Goal: Task Accomplishment & Management: Complete application form

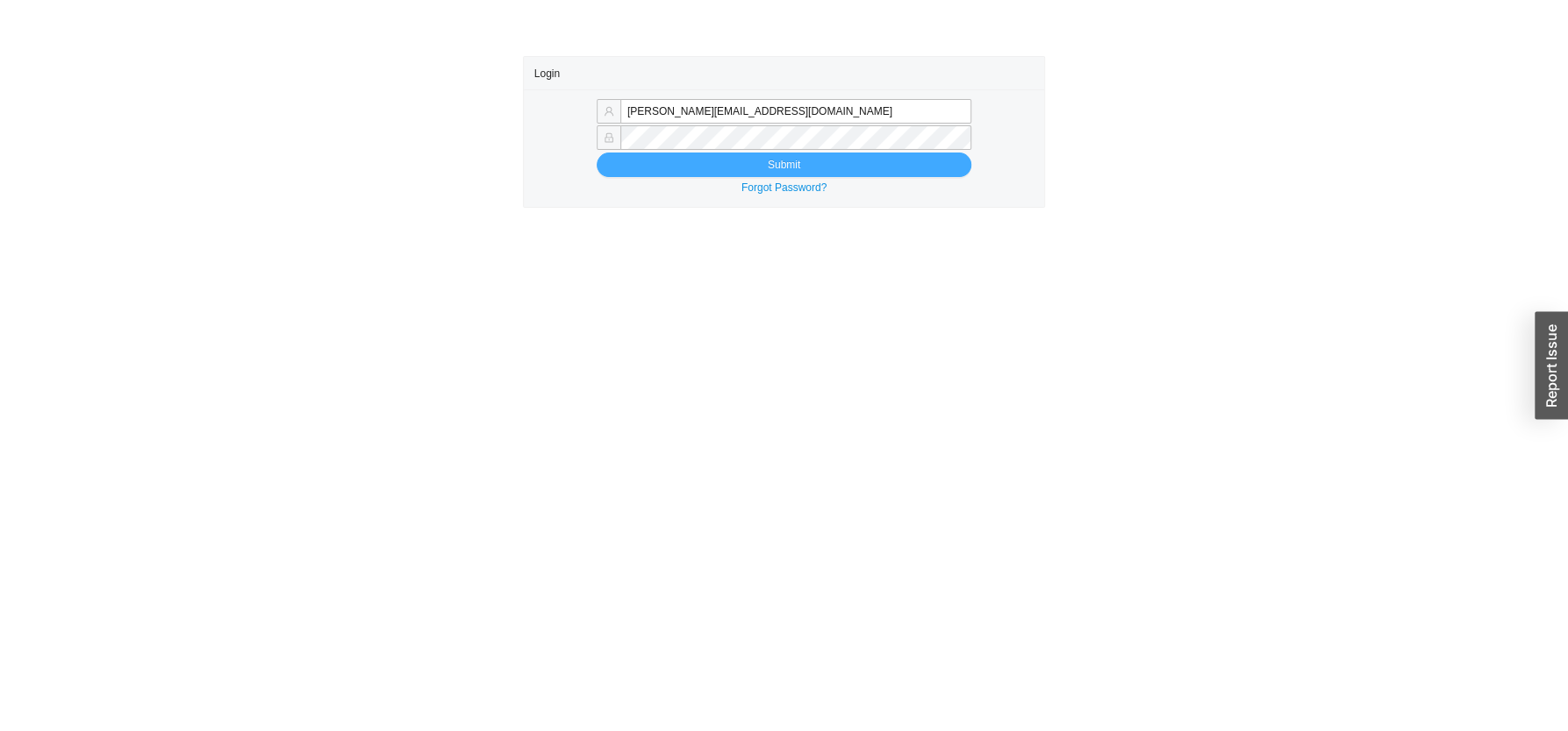
type input "[PERSON_NAME][EMAIL_ADDRESS][DOMAIN_NAME]"
click at [745, 170] on button "Submit" at bounding box center [783, 165] width 375 height 25
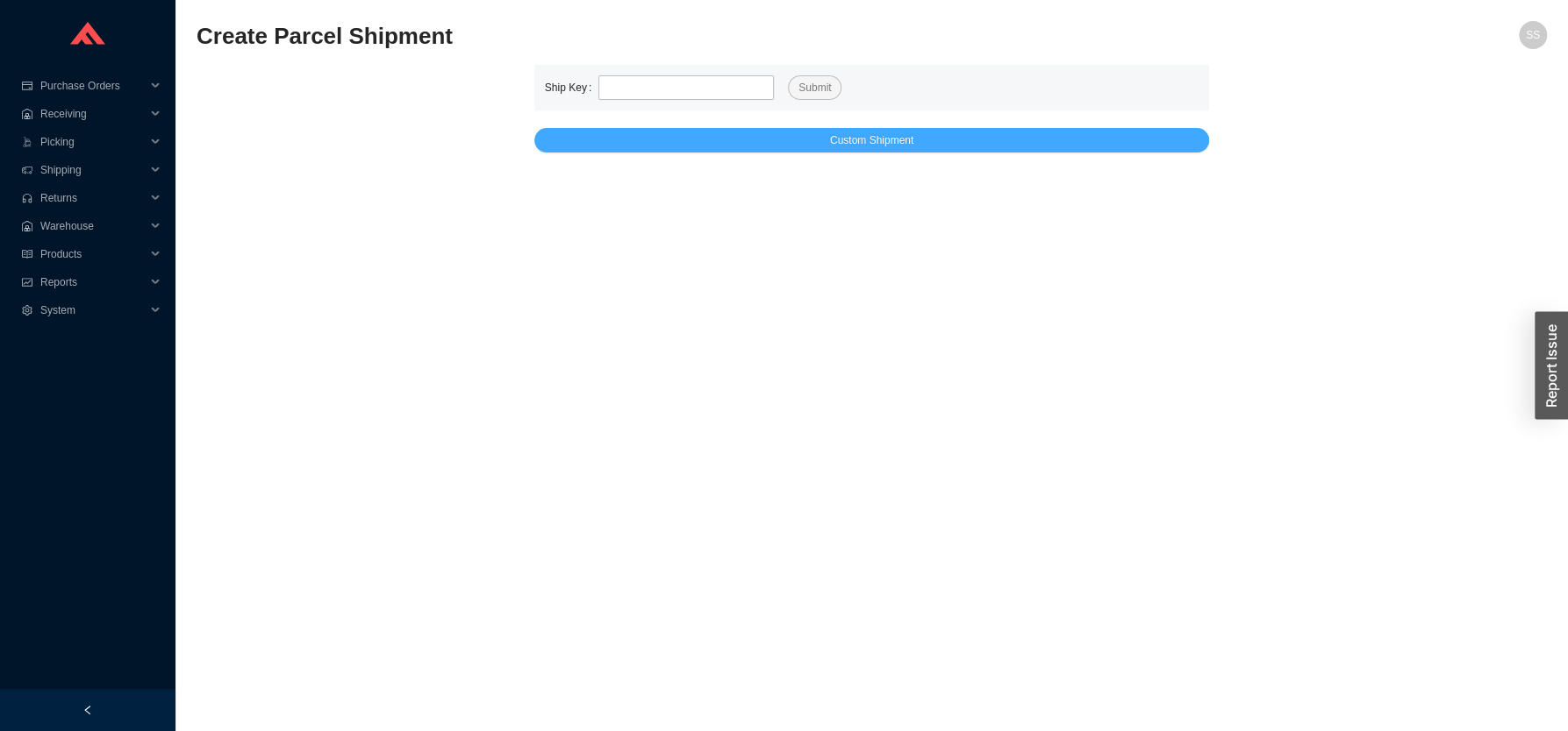
click at [863, 140] on span "Custom Shipment" at bounding box center [871, 140] width 83 height 18
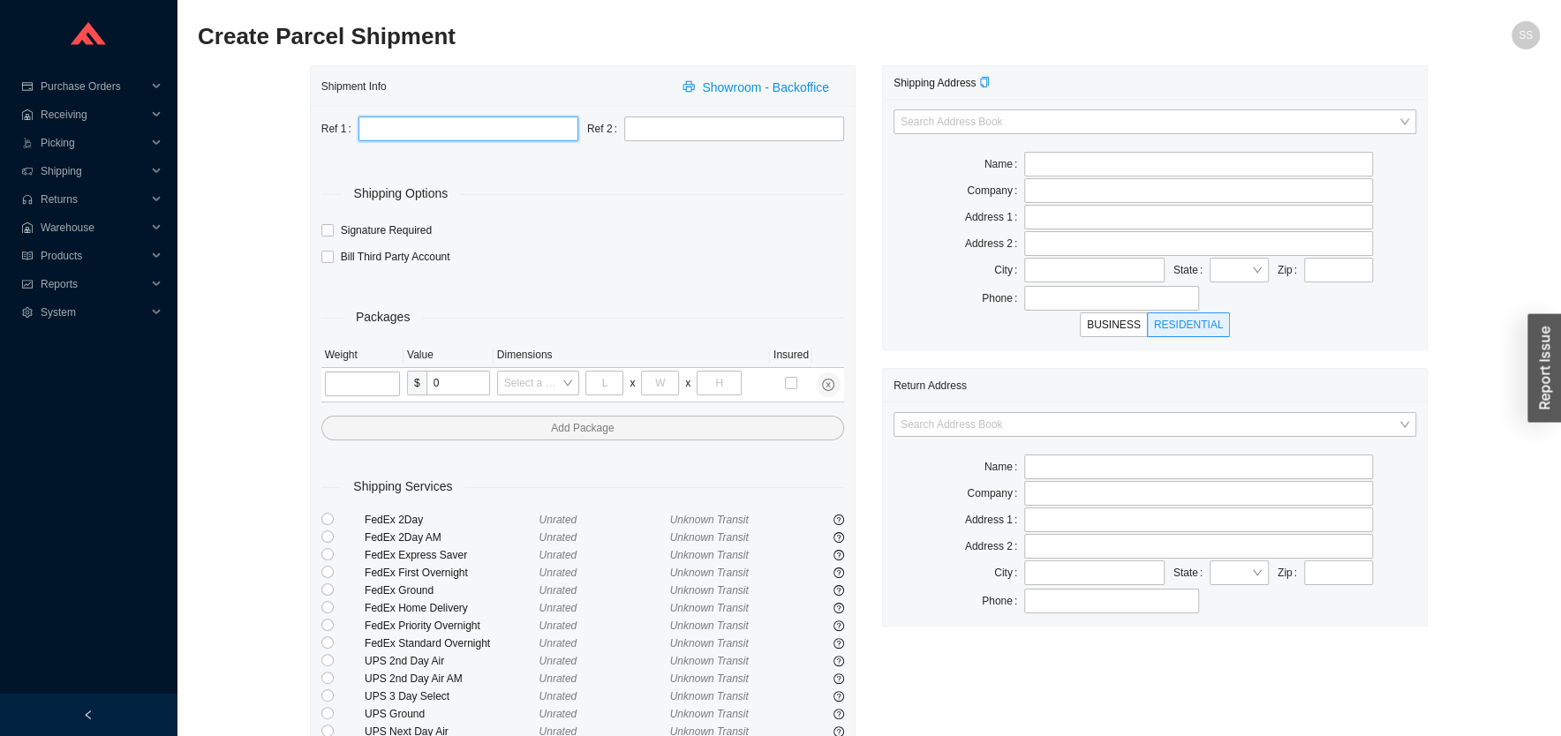
click at [403, 118] on input "text" at bounding box center [469, 129] width 220 height 25
click at [371, 381] on input "tel" at bounding box center [362, 384] width 75 height 25
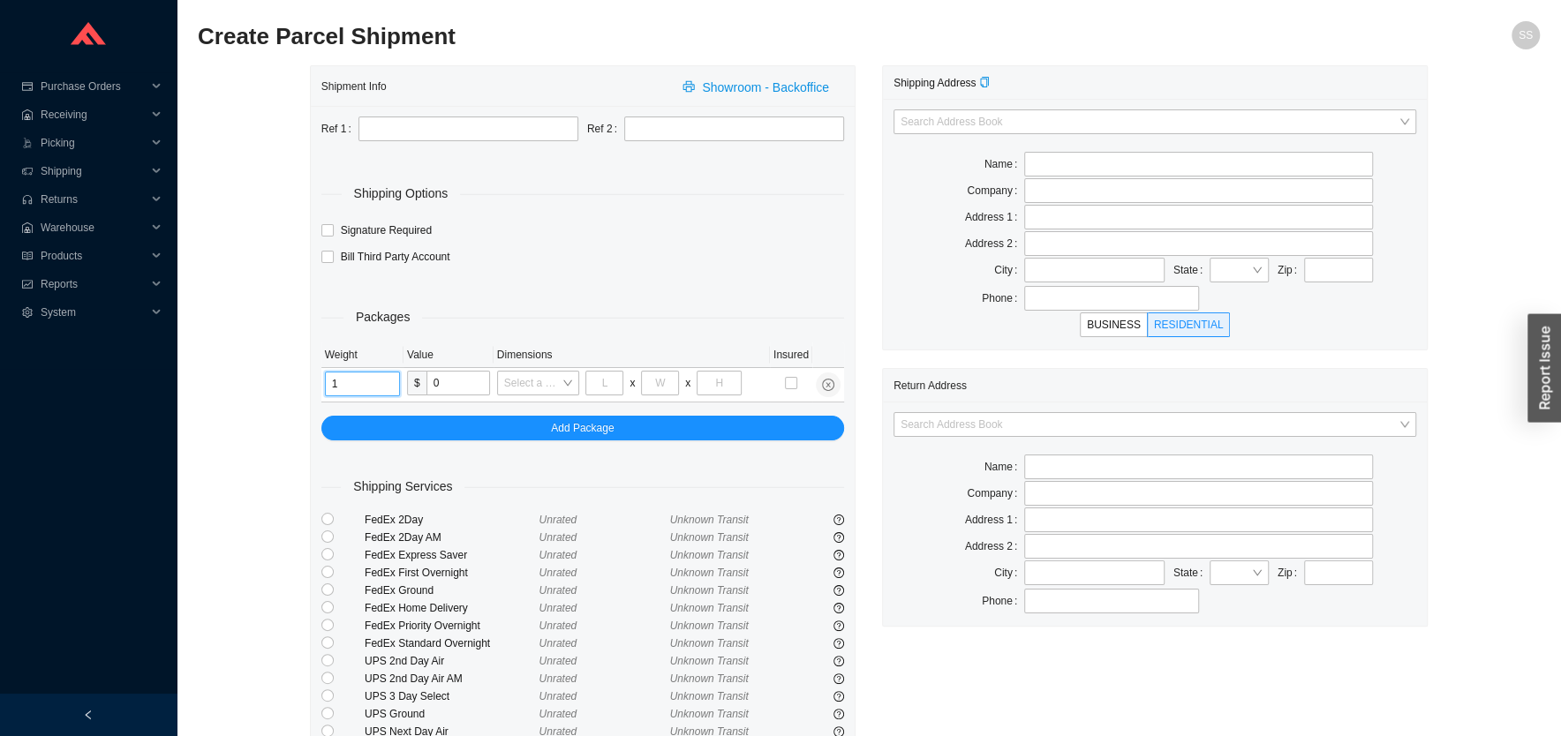
type input "1"
click at [235, 466] on div "Shipment Info Showroom - Backoffice Ref 1 Ref 2 Shipping Options Signature Requ…" at bounding box center [869, 458] width 1342 height 786
click at [1072, 163] on input "text" at bounding box center [1198, 164] width 349 height 25
type input "GS2LAW"
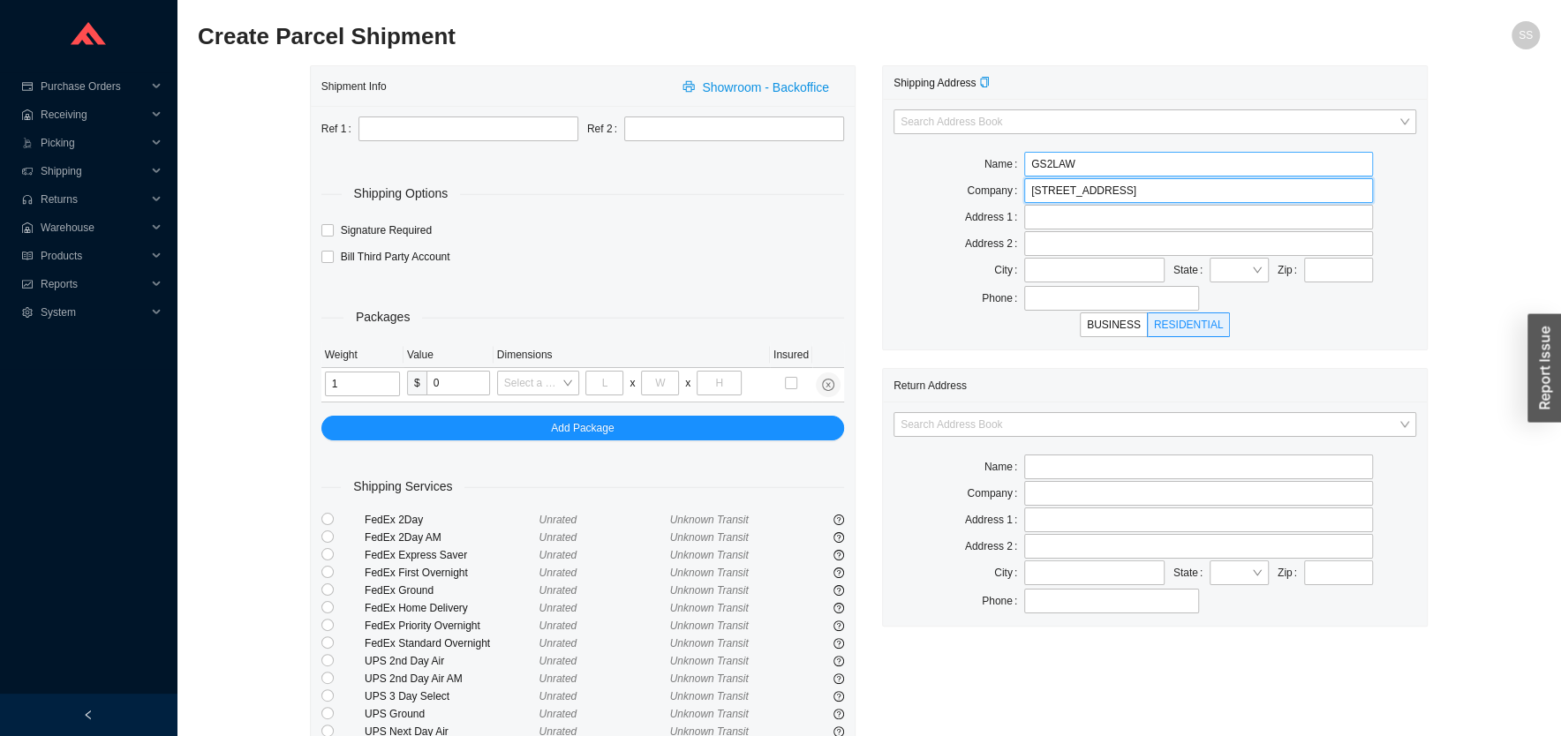
type input "225 BROADWAY FL 37"
type input "NEW YORK"
type input "NY"
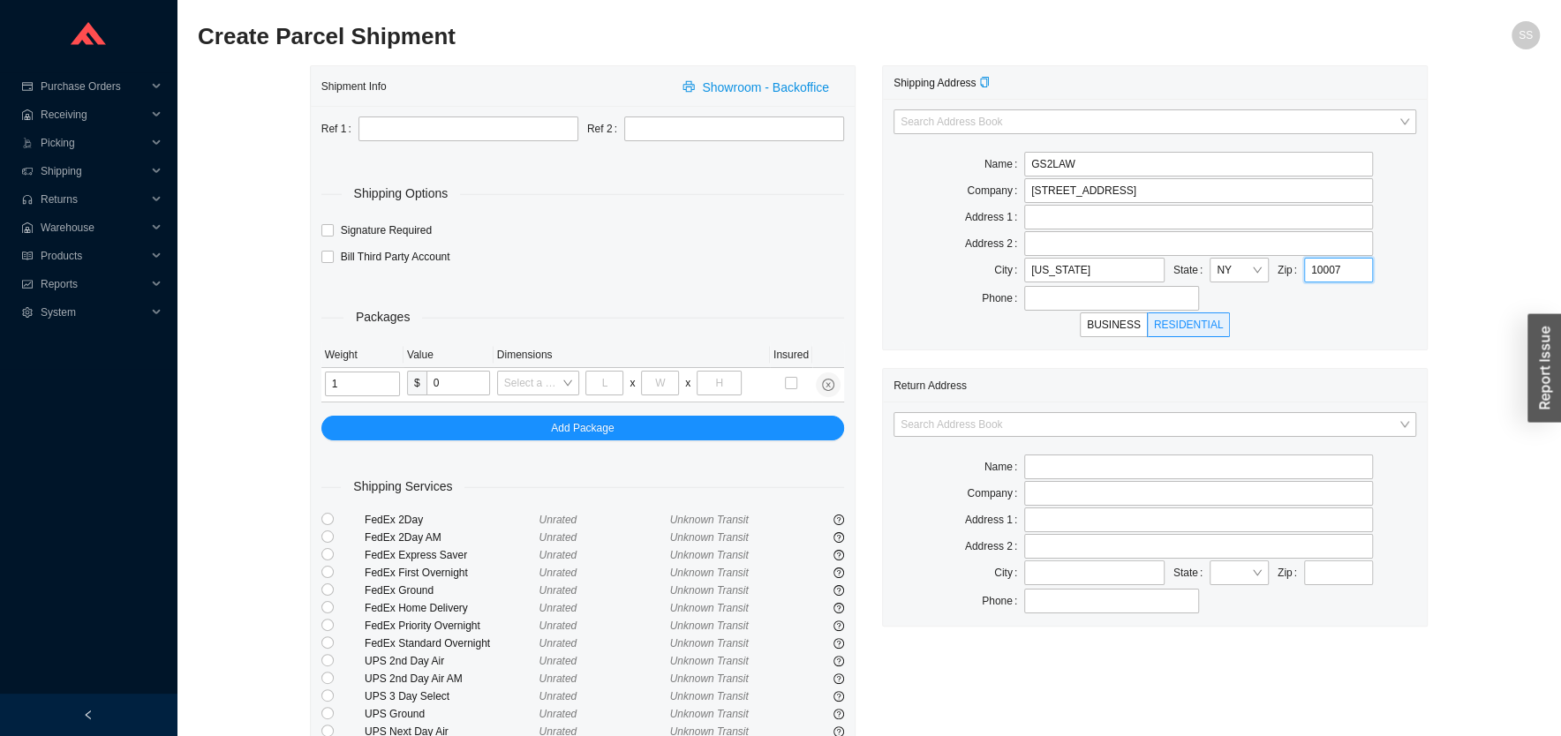
type input "10007"
click at [955, 265] on div "City" at bounding box center [959, 271] width 131 height 26
drag, startPoint x: 1108, startPoint y: 194, endPoint x: 1159, endPoint y: 192, distance: 51.3
click at [1159, 192] on input "225 BROADWAY FL 37" at bounding box center [1198, 190] width 349 height 25
type input "225 BROADWAY"
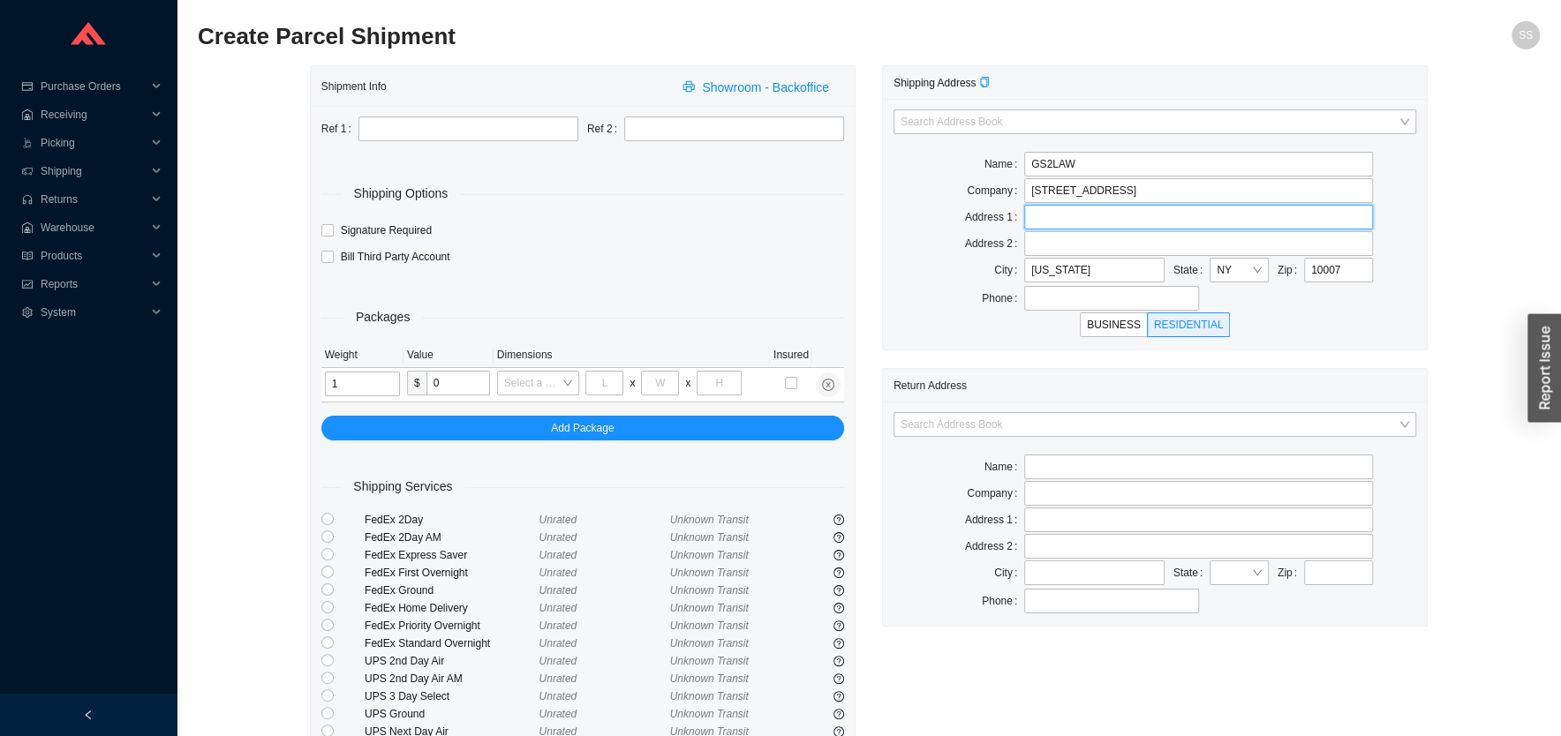
click at [1084, 218] on input "text" at bounding box center [1198, 217] width 349 height 25
paste input "FL 37"
type input "FL 37"
click at [844, 264] on div "Bill Third Party Account" at bounding box center [583, 258] width 532 height 26
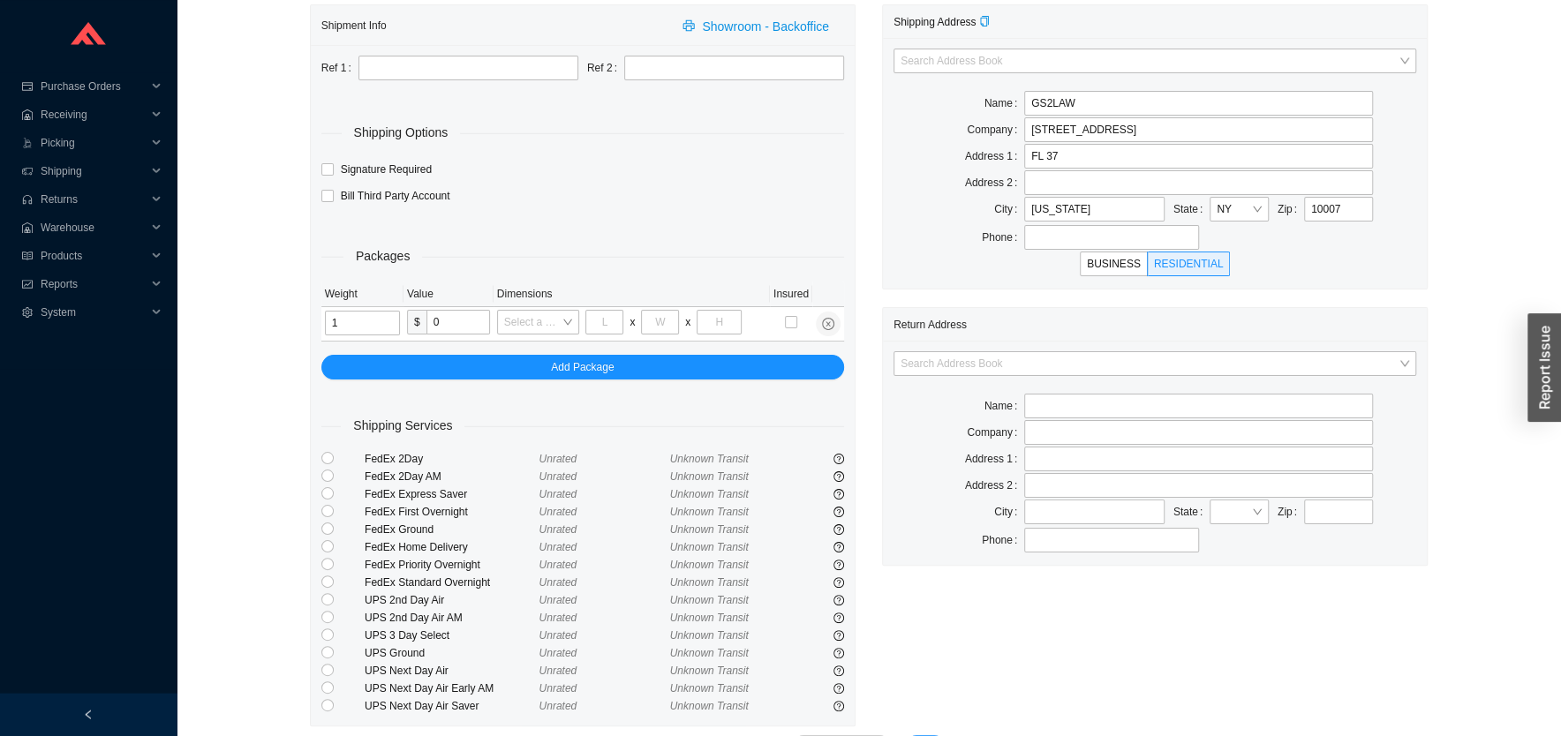
scroll to position [115, 0]
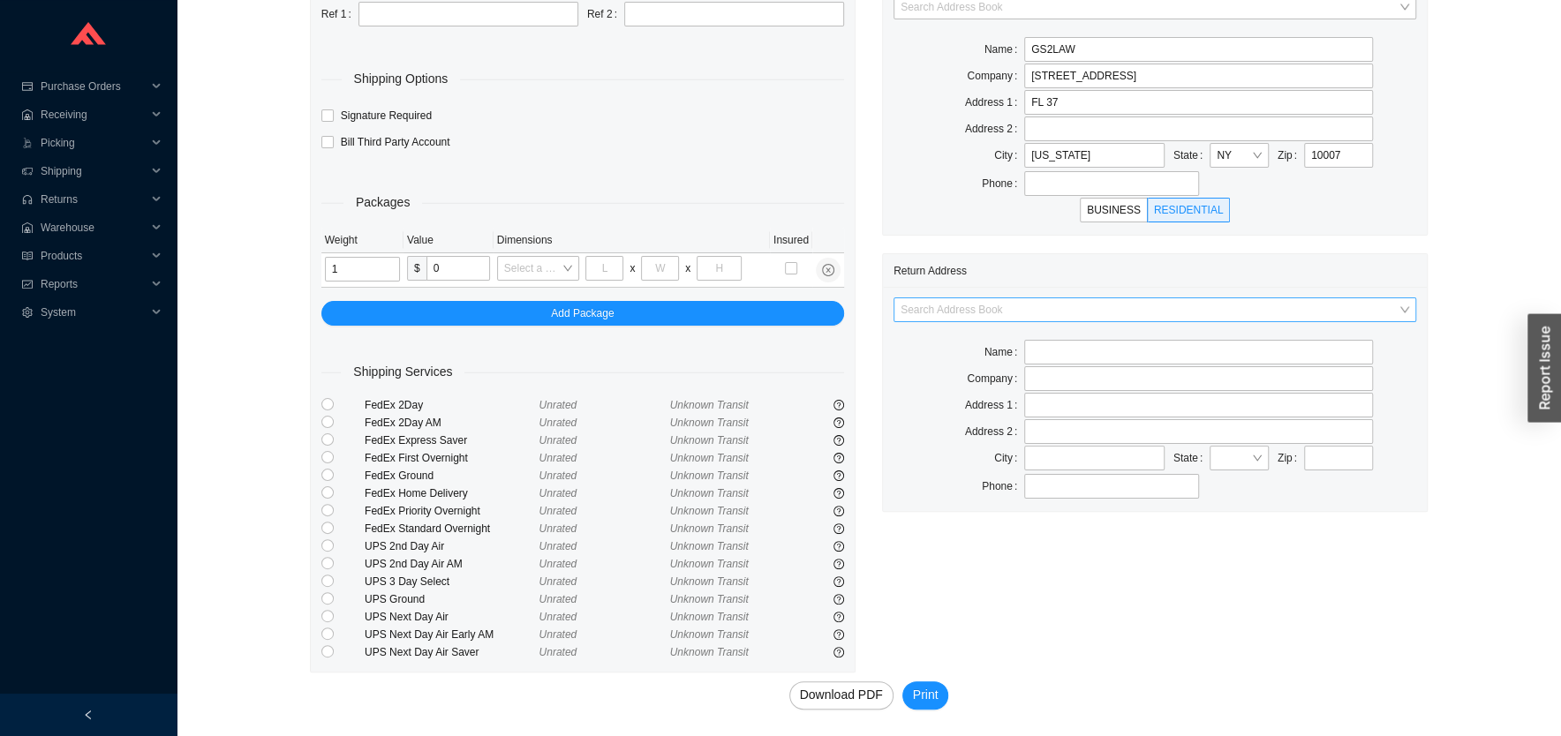
click at [1002, 311] on input "search" at bounding box center [1150, 309] width 498 height 23
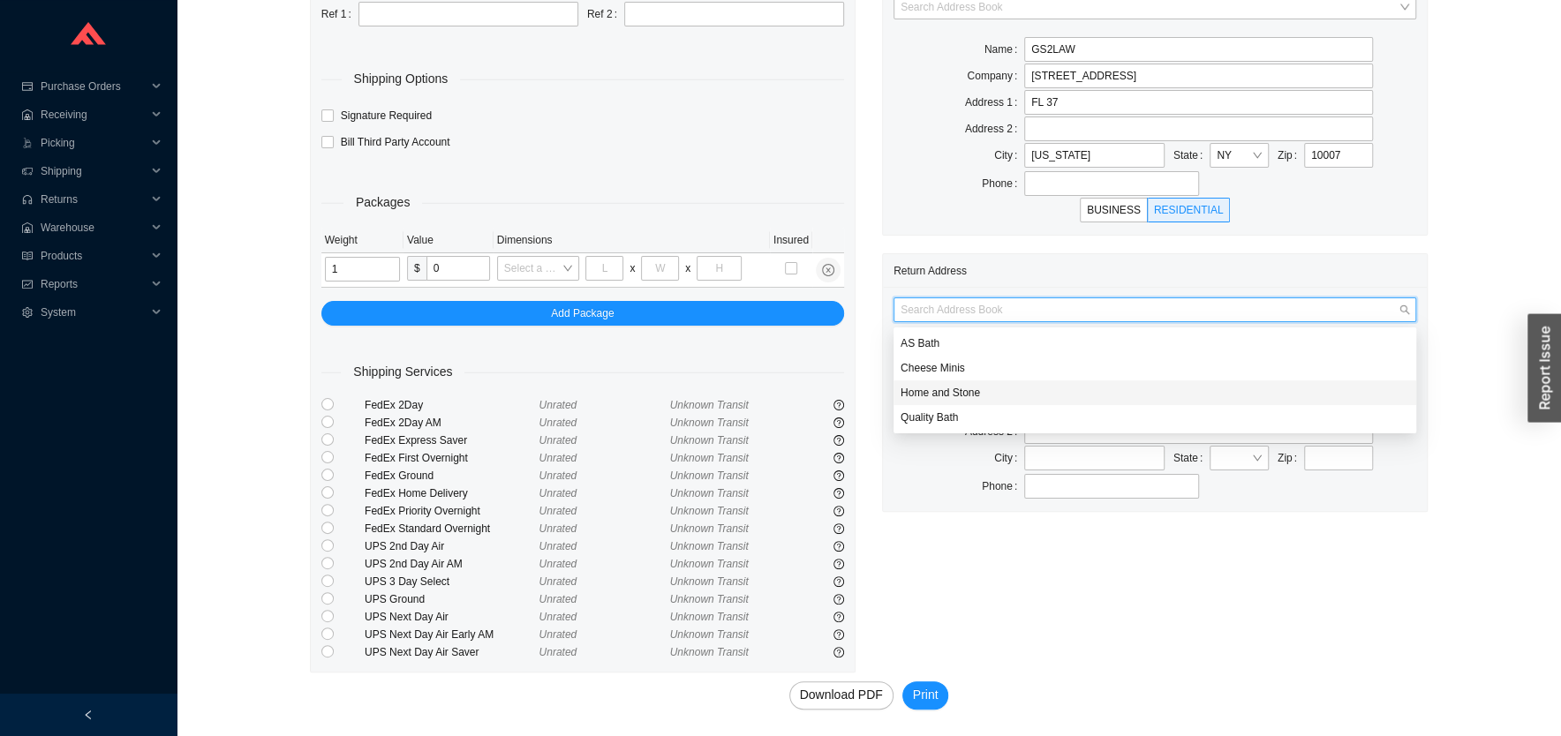
drag, startPoint x: 956, startPoint y: 390, endPoint x: 914, endPoint y: 405, distance: 45.0
click at [955, 390] on div "Home and Stone" at bounding box center [1155, 393] width 509 height 16
type input "Home and Stone"
type input "1663 Coney Island Ave."
type input "Brooklyn"
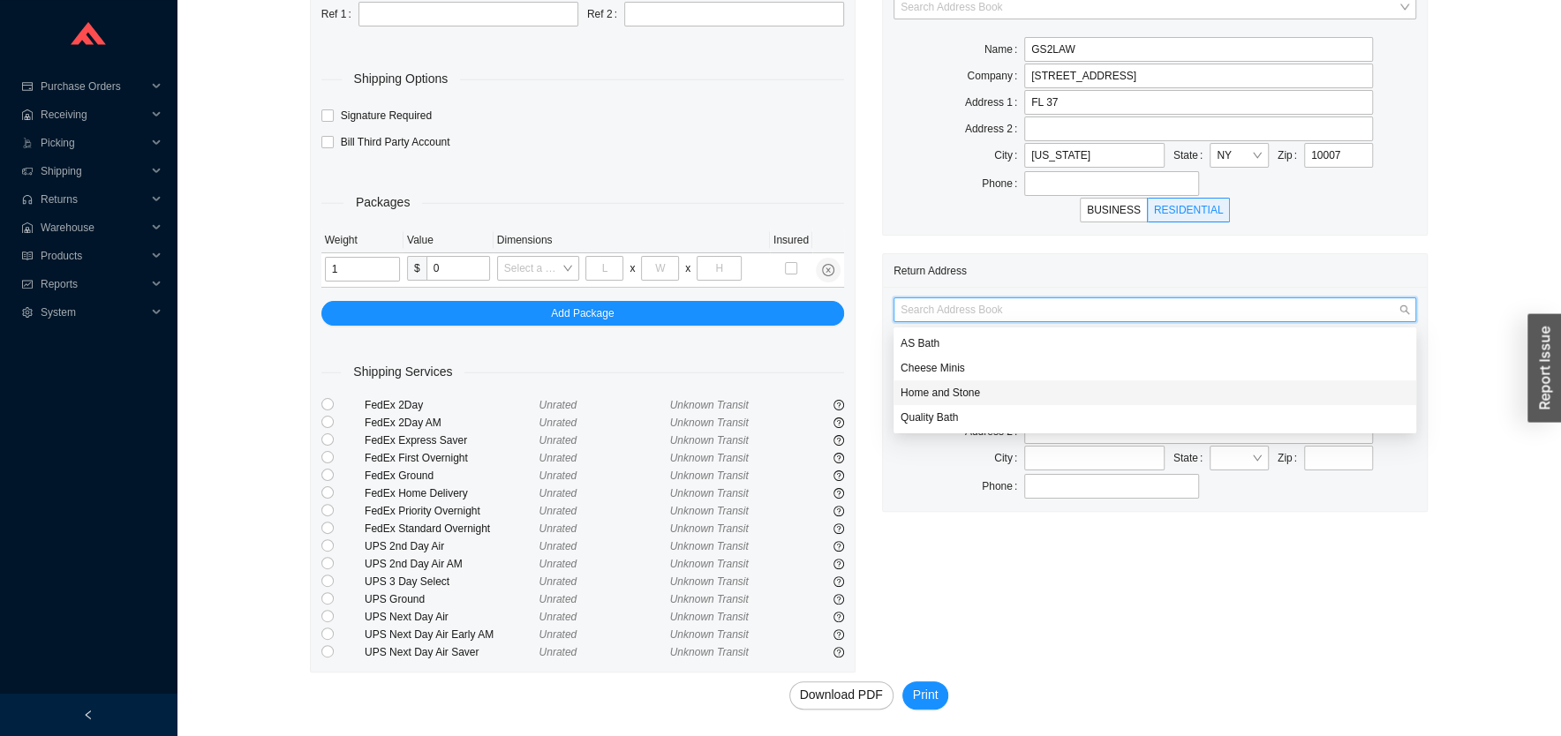
type input "11230"
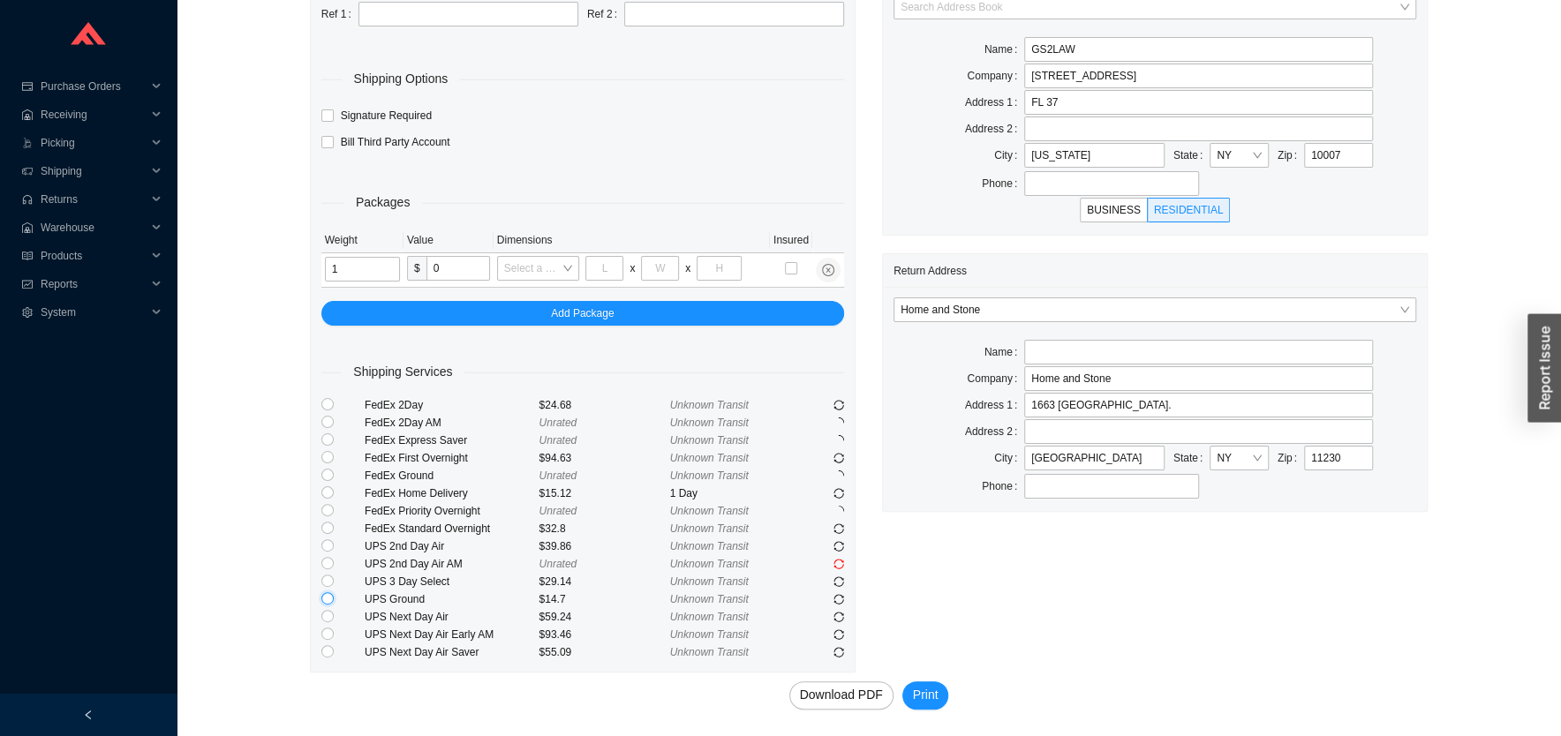
click at [328, 601] on input "radio" at bounding box center [327, 599] width 12 height 12
radio input "true"
click at [931, 699] on span "Print" at bounding box center [926, 695] width 26 height 20
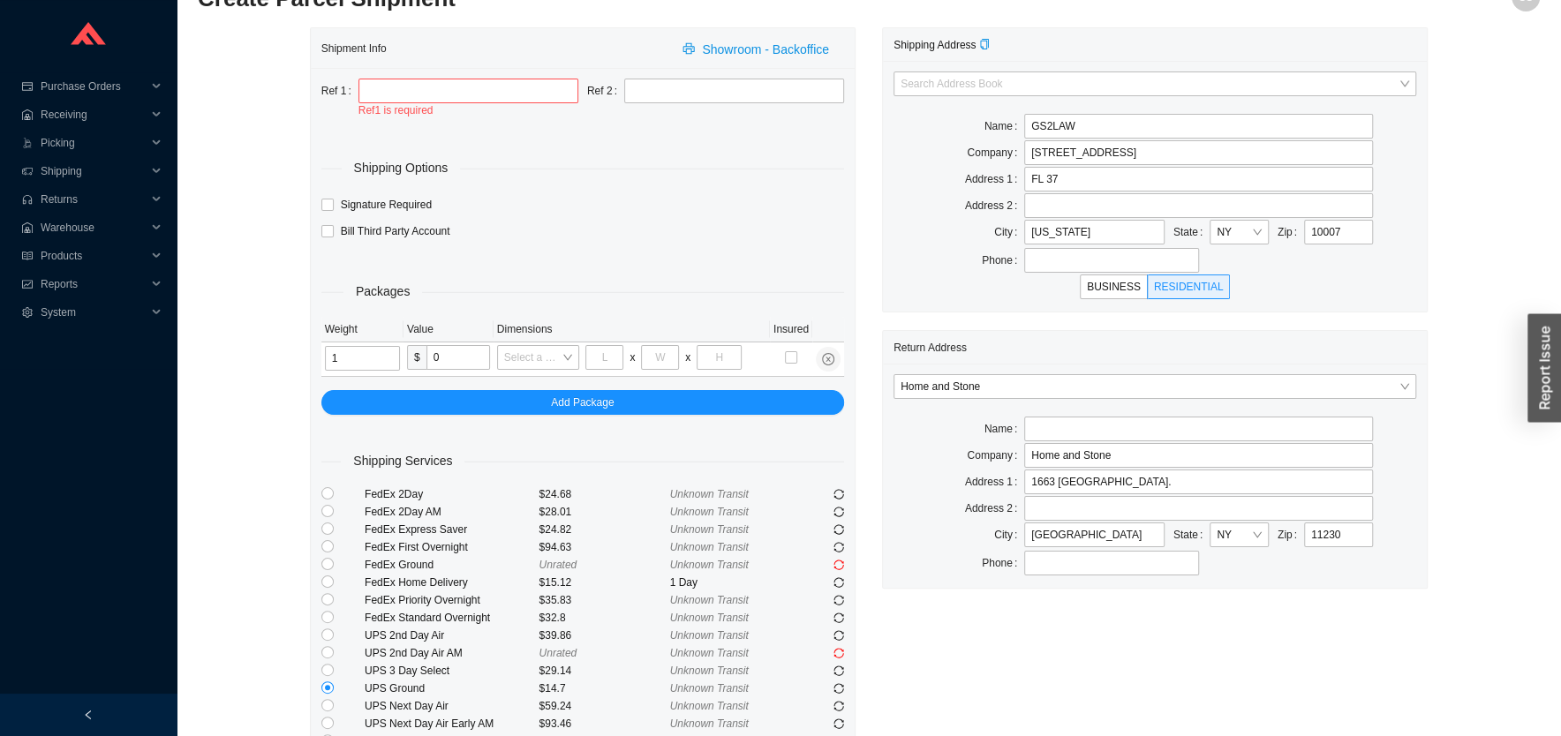
scroll to position [0, 0]
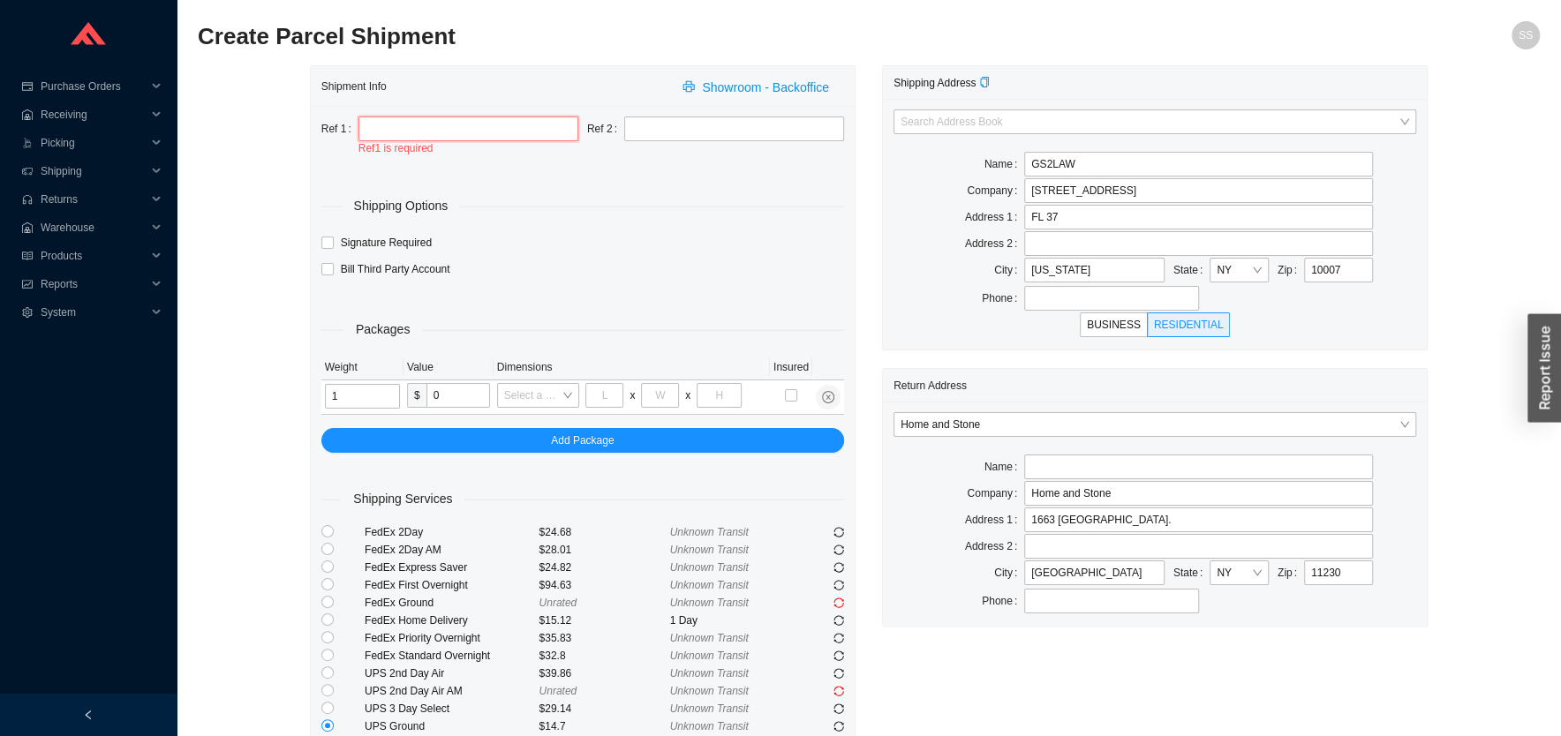
click at [420, 132] on input "text" at bounding box center [469, 129] width 220 height 25
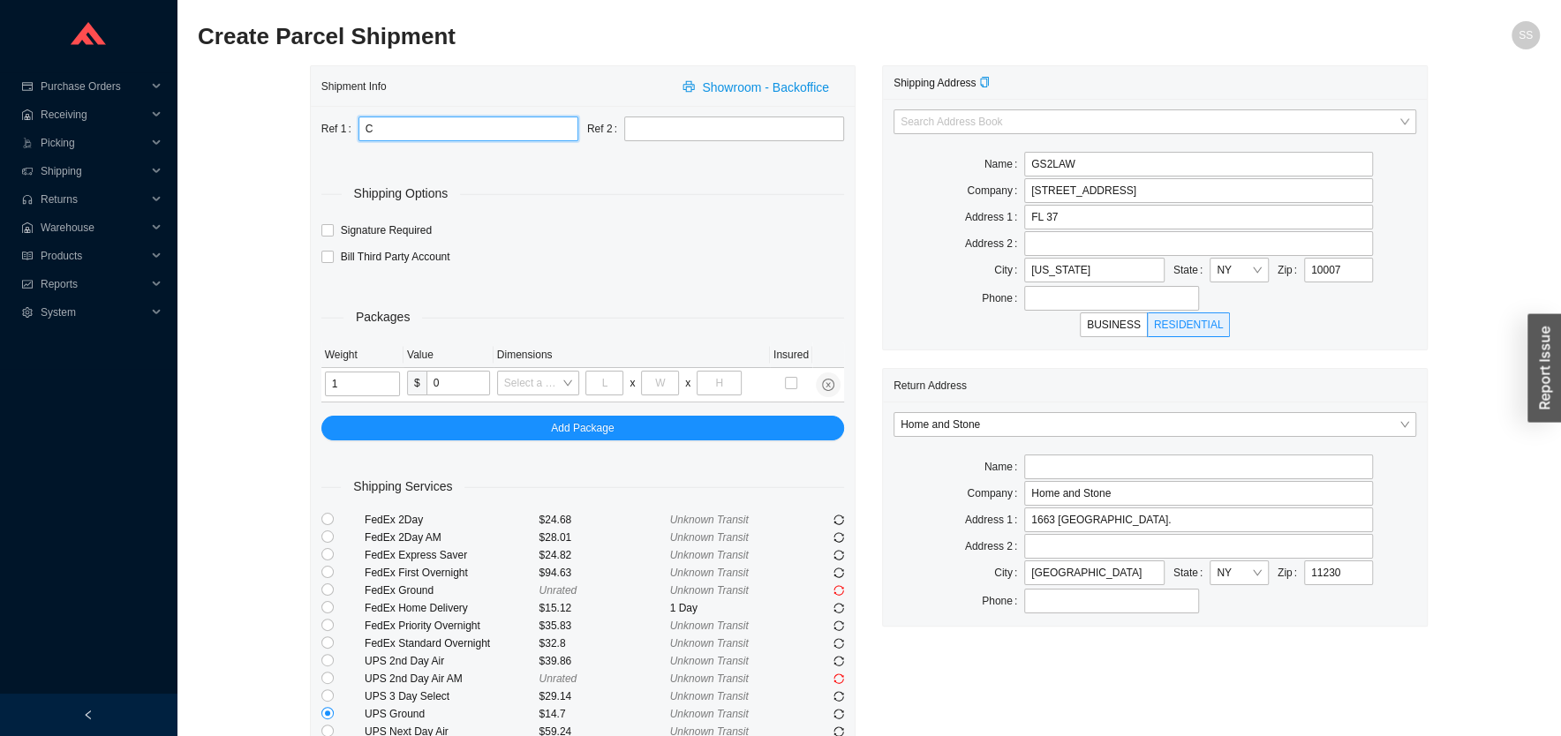
type input "C"
click at [1182, 650] on div "Shipping Address Search Address Book Name GS2LAW Company 225 BROADWAY Address 1…" at bounding box center [1155, 426] width 572 height 722
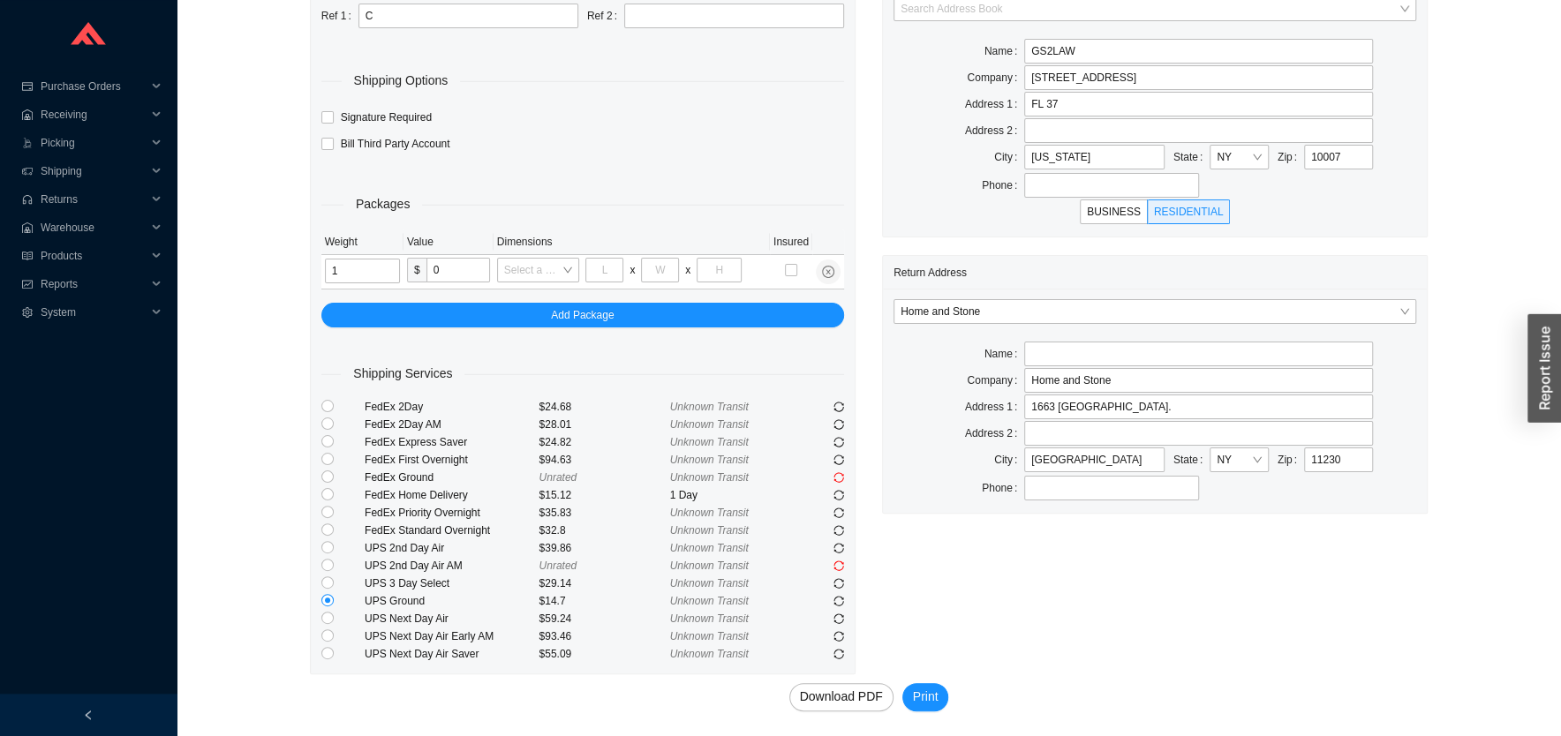
scroll to position [115, 0]
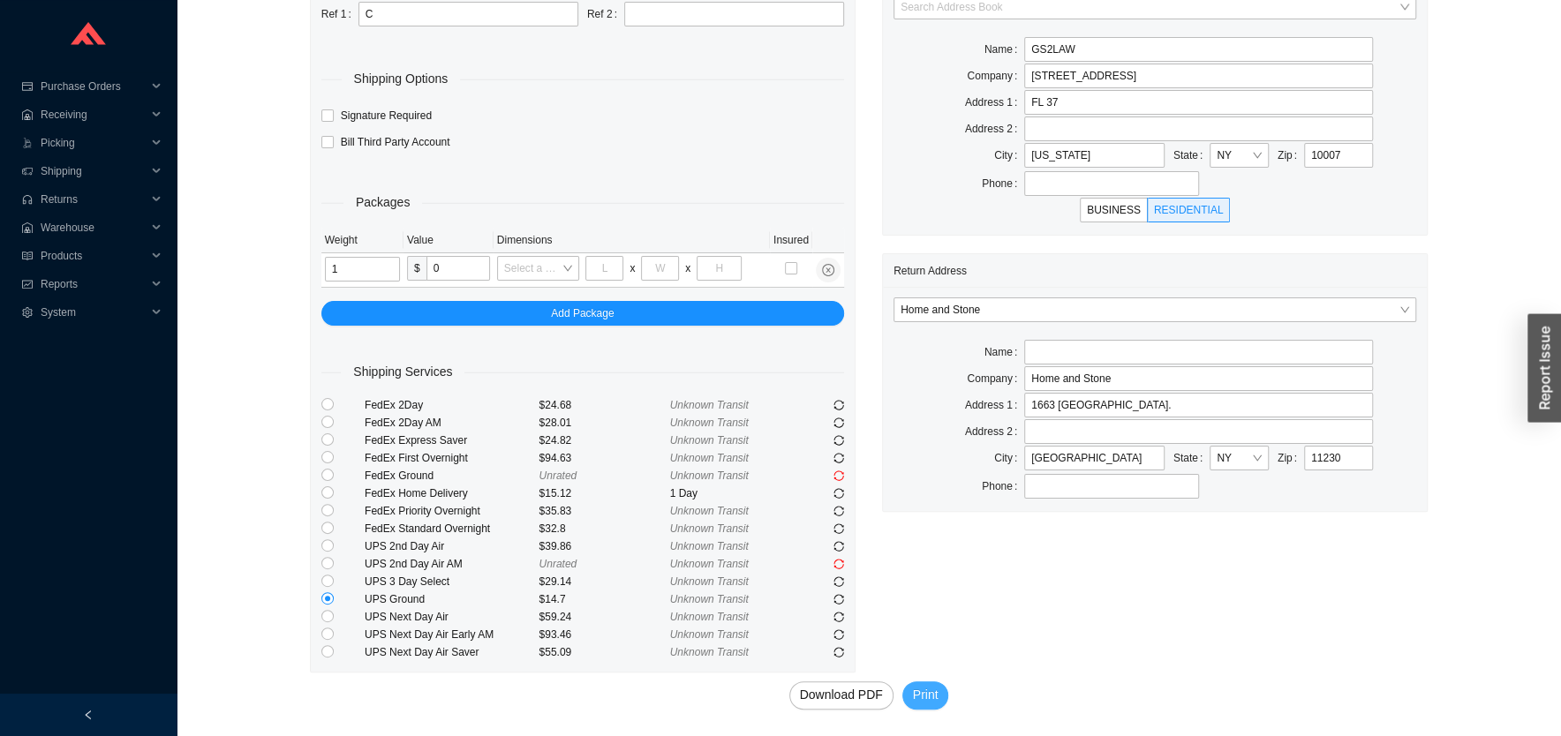
click at [913, 686] on span "Print" at bounding box center [926, 695] width 26 height 20
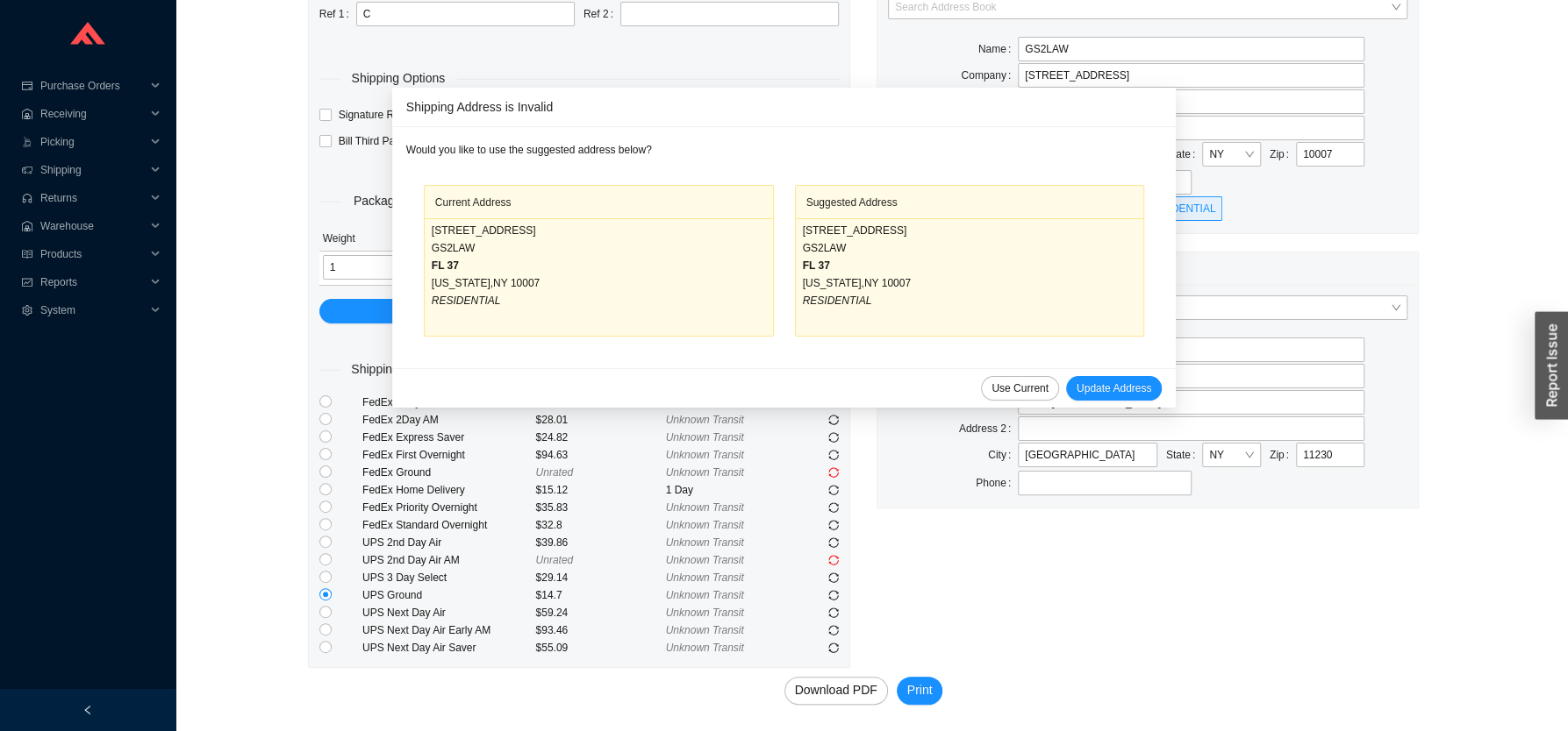
click at [1294, 219] on div "BUSINESS RESIDENTIAL" at bounding box center [1148, 209] width 520 height 25
click at [1116, 387] on span "Update Address" at bounding box center [1114, 388] width 75 height 18
type input "FL 37"
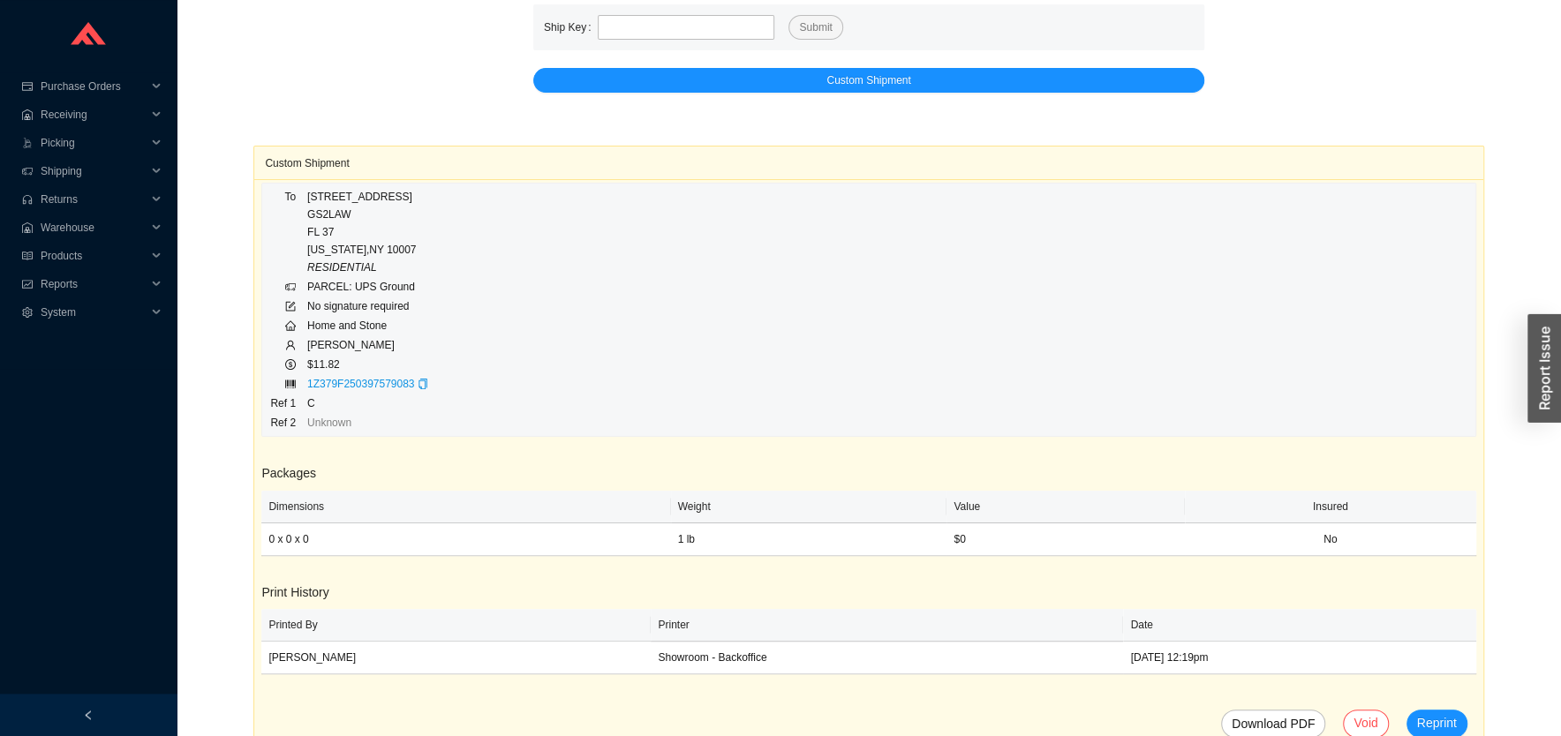
scroll to position [77, 0]
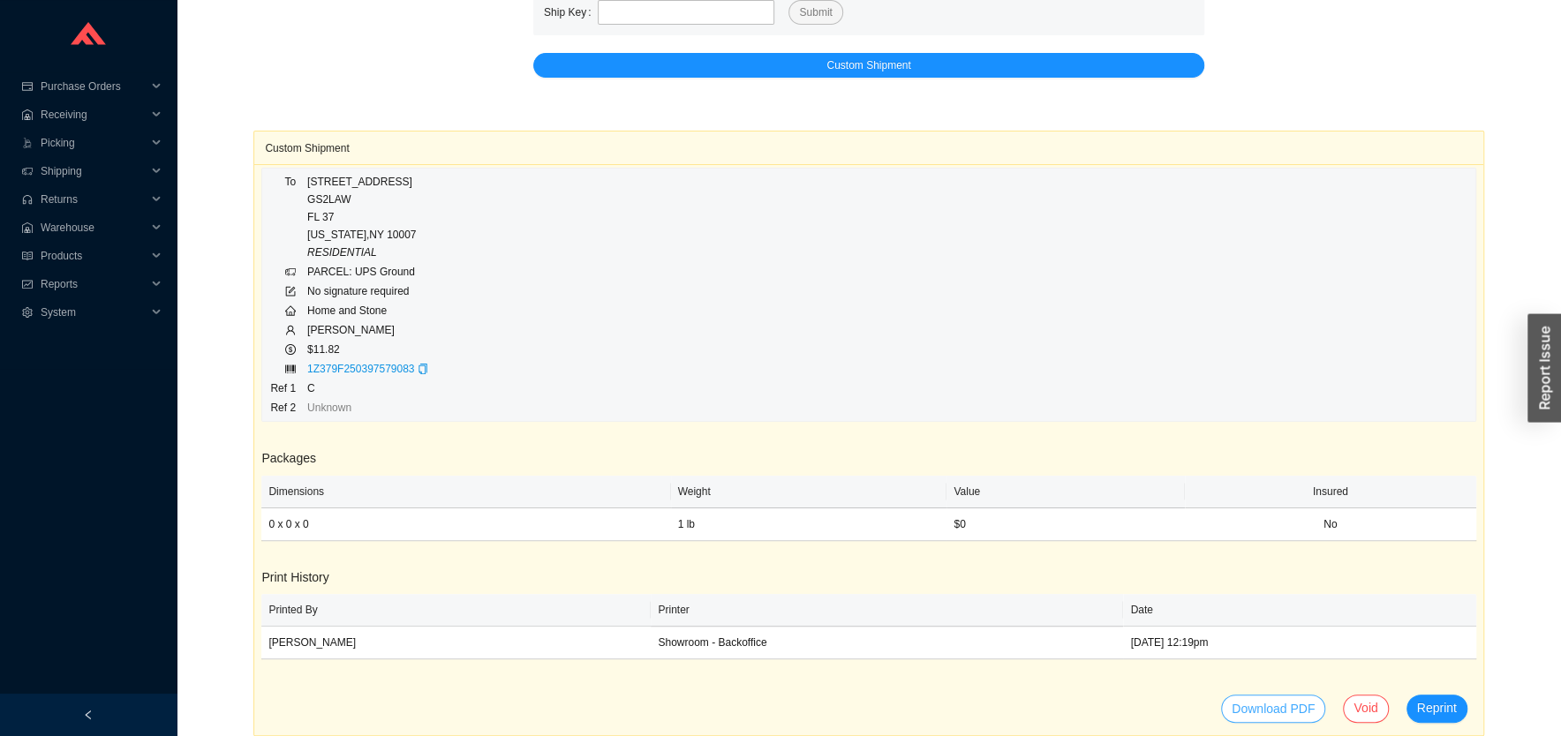
click at [1280, 705] on span "Download PDF" at bounding box center [1273, 709] width 83 height 26
click at [1358, 712] on span "Void" at bounding box center [1366, 709] width 24 height 20
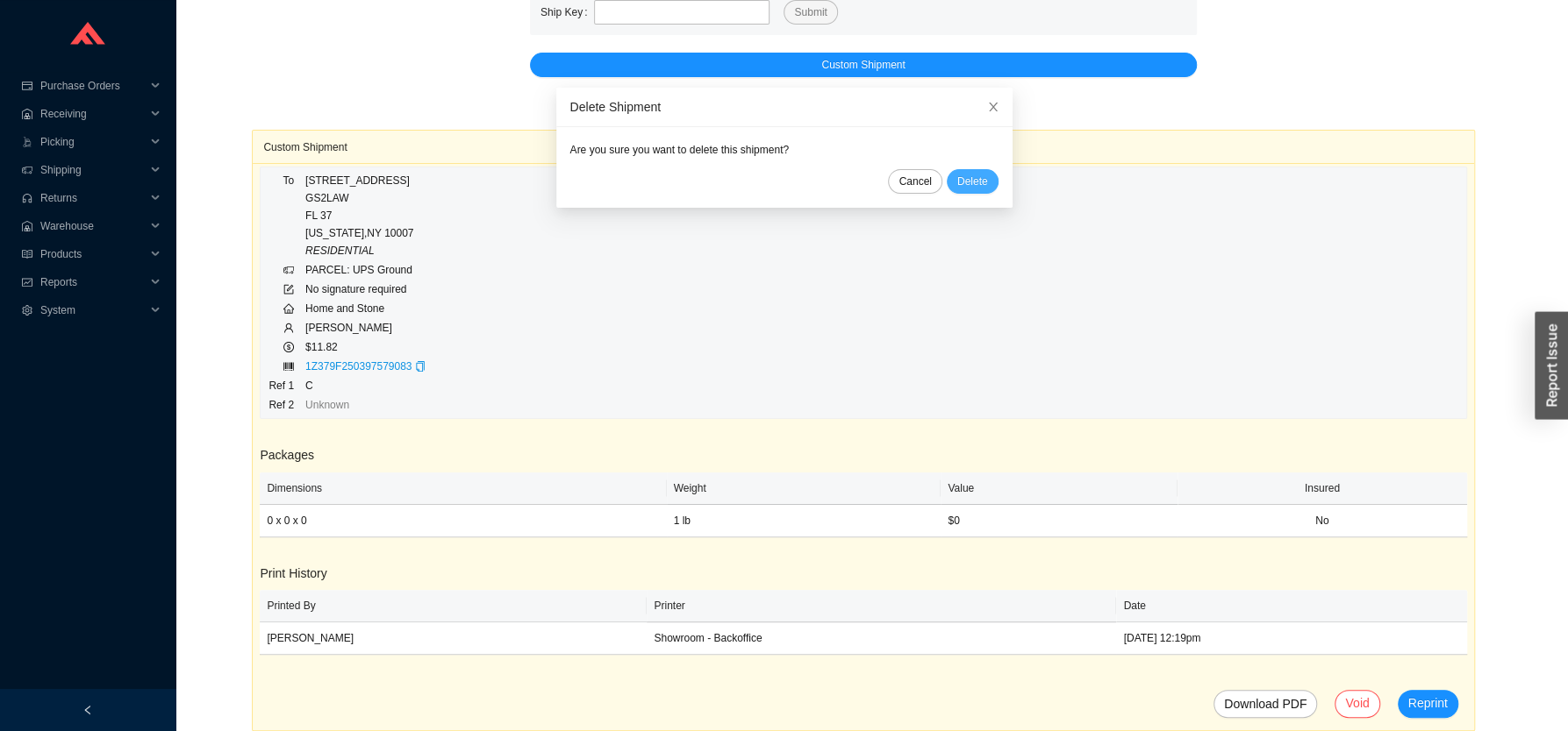
click at [957, 178] on span "Delete" at bounding box center [972, 182] width 31 height 18
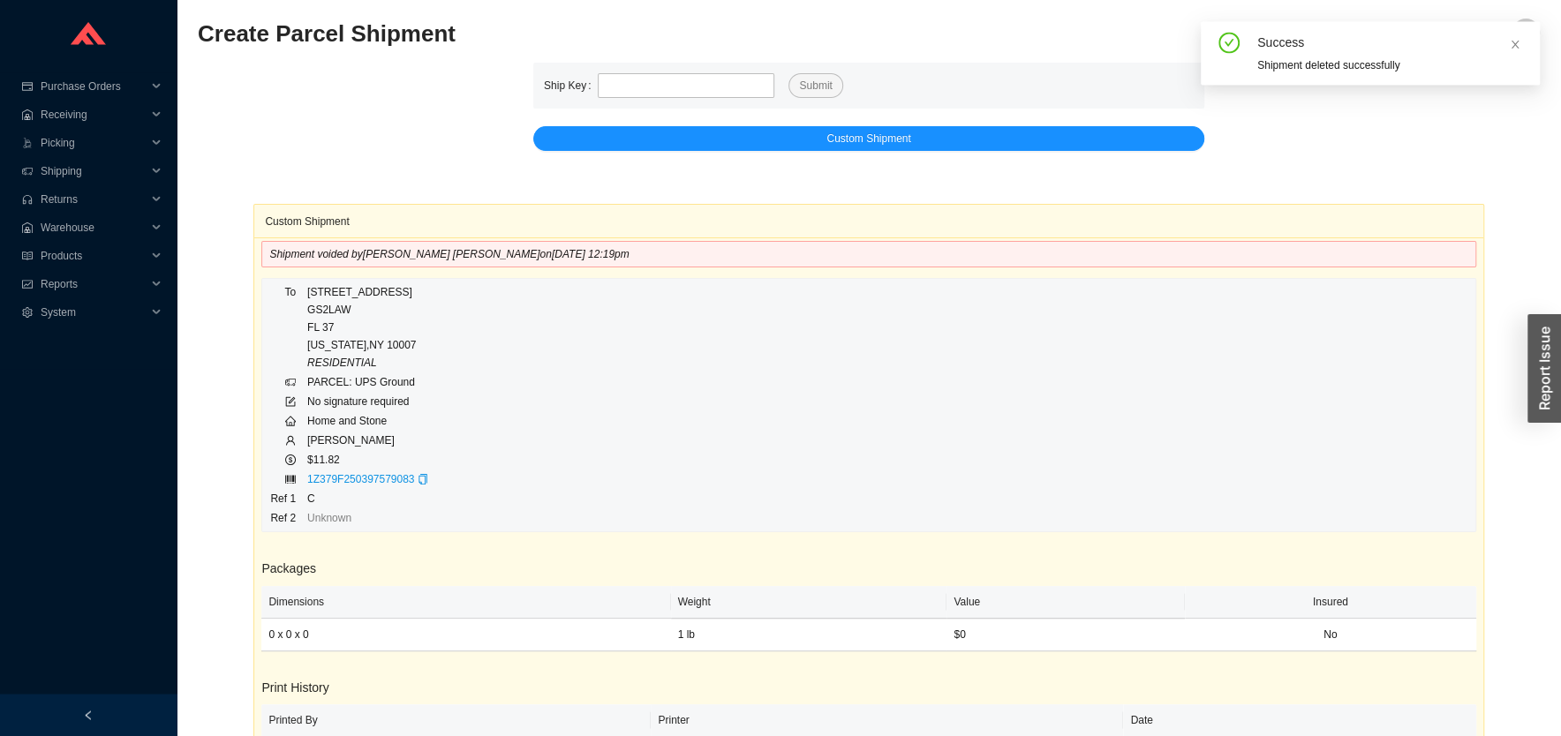
scroll to position [0, 0]
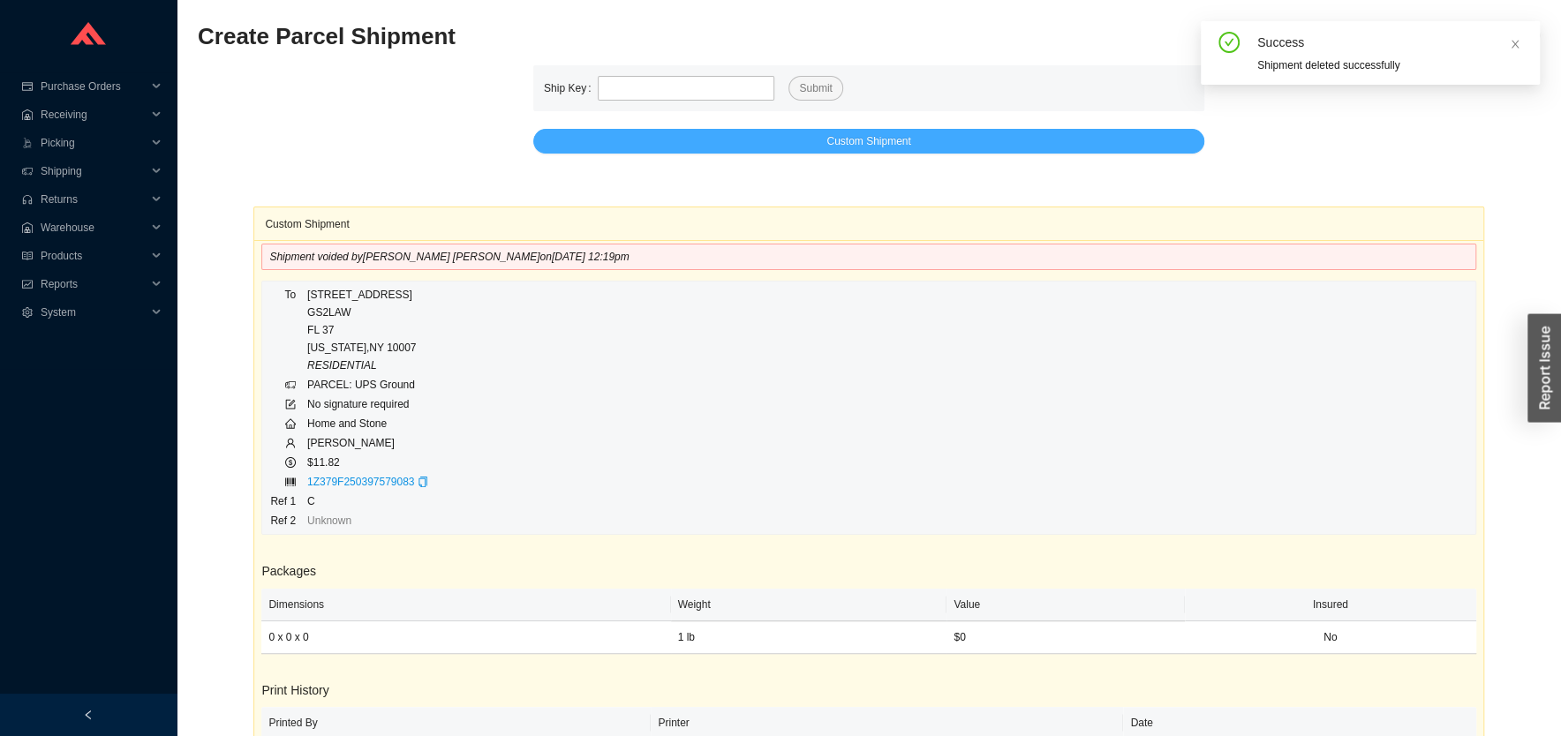
click at [894, 147] on span "Custom Shipment" at bounding box center [869, 141] width 84 height 18
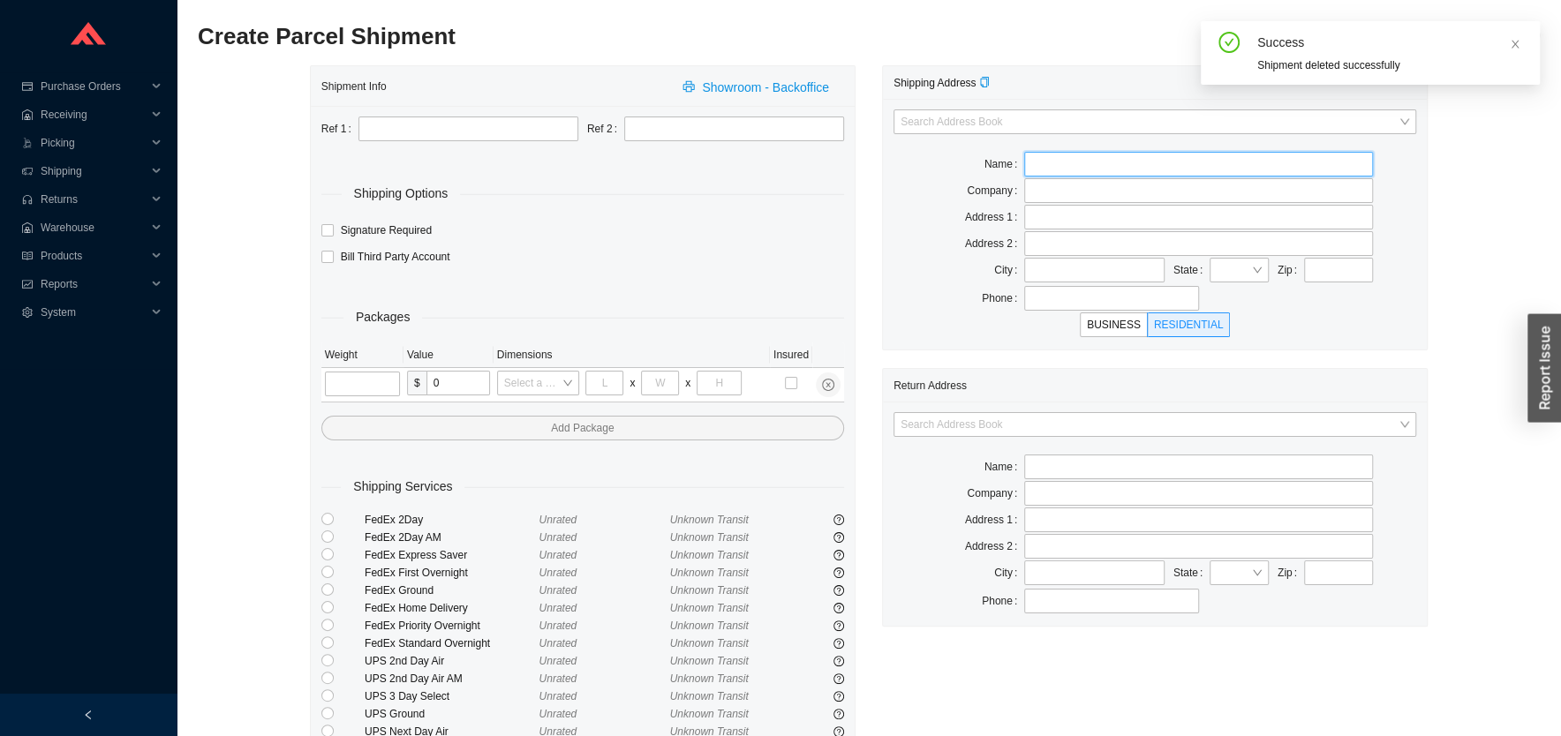
click at [1082, 159] on input "text" at bounding box center [1198, 164] width 349 height 25
type input "g"
type input "GS2LAW"
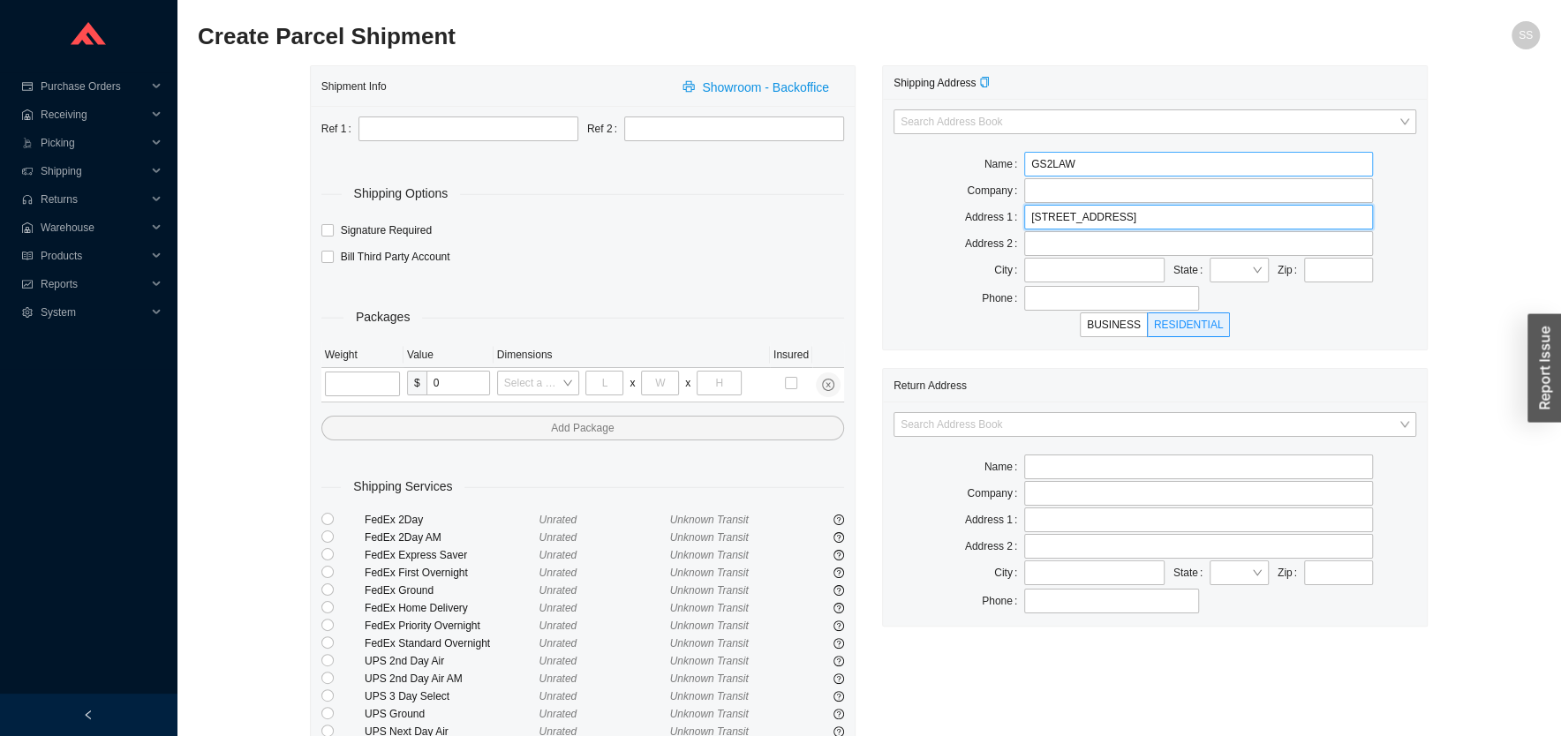
type input "225 BROADWAY"
type input "FL 37"
type input "NEW YORK"
type input "NY"
click at [1224, 276] on span "NY" at bounding box center [1239, 270] width 45 height 23
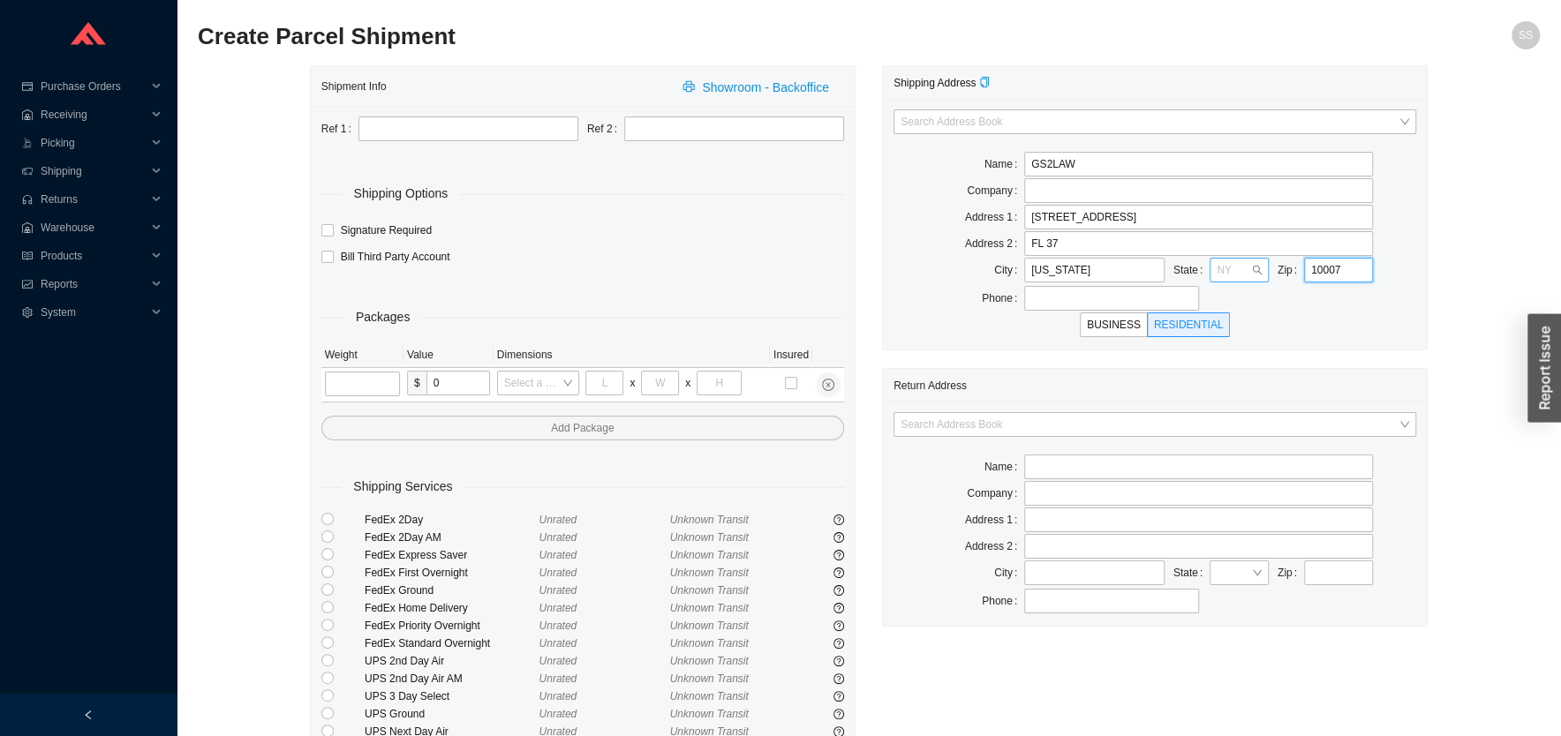
type input "10007"
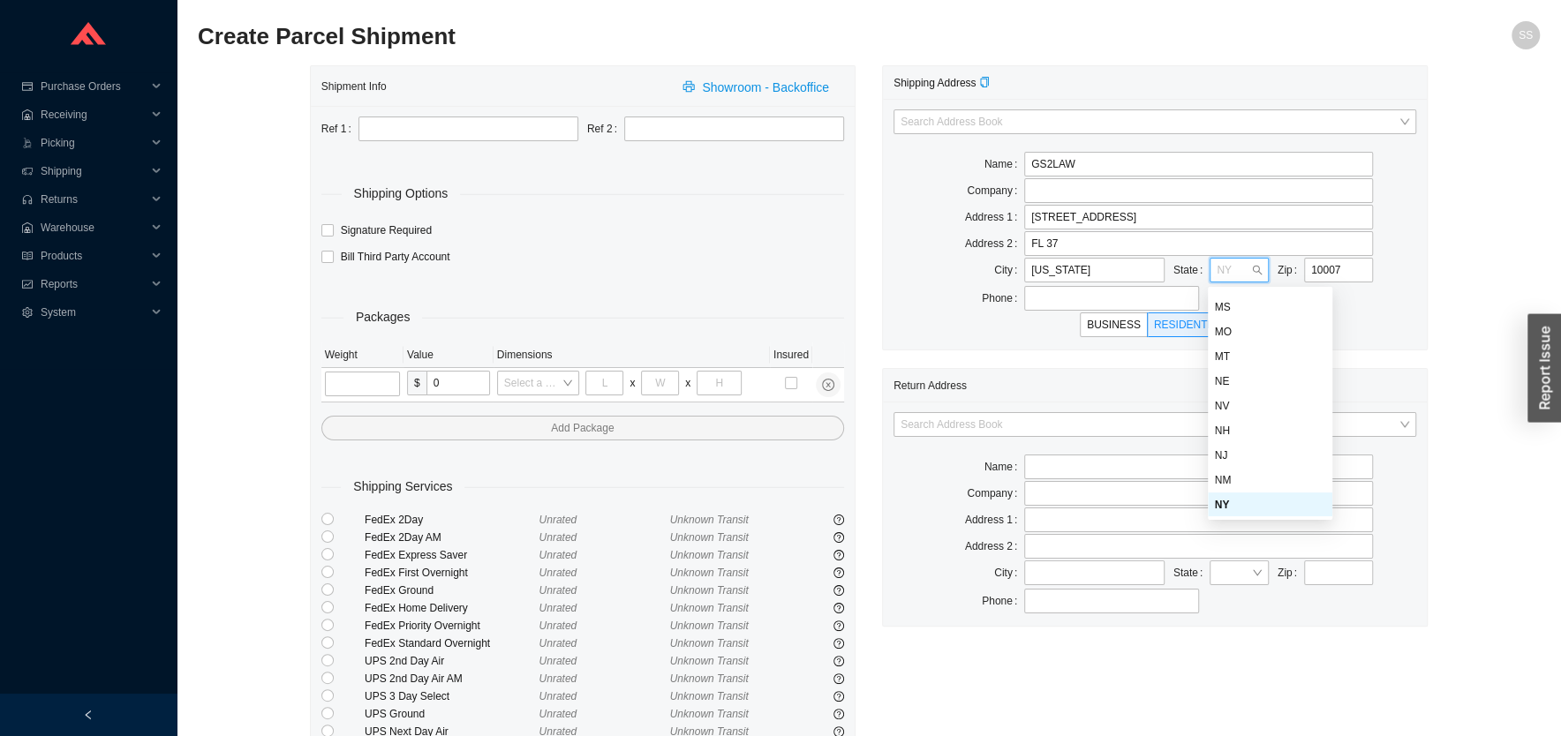
click at [1342, 289] on div "Phone" at bounding box center [1155, 298] width 523 height 25
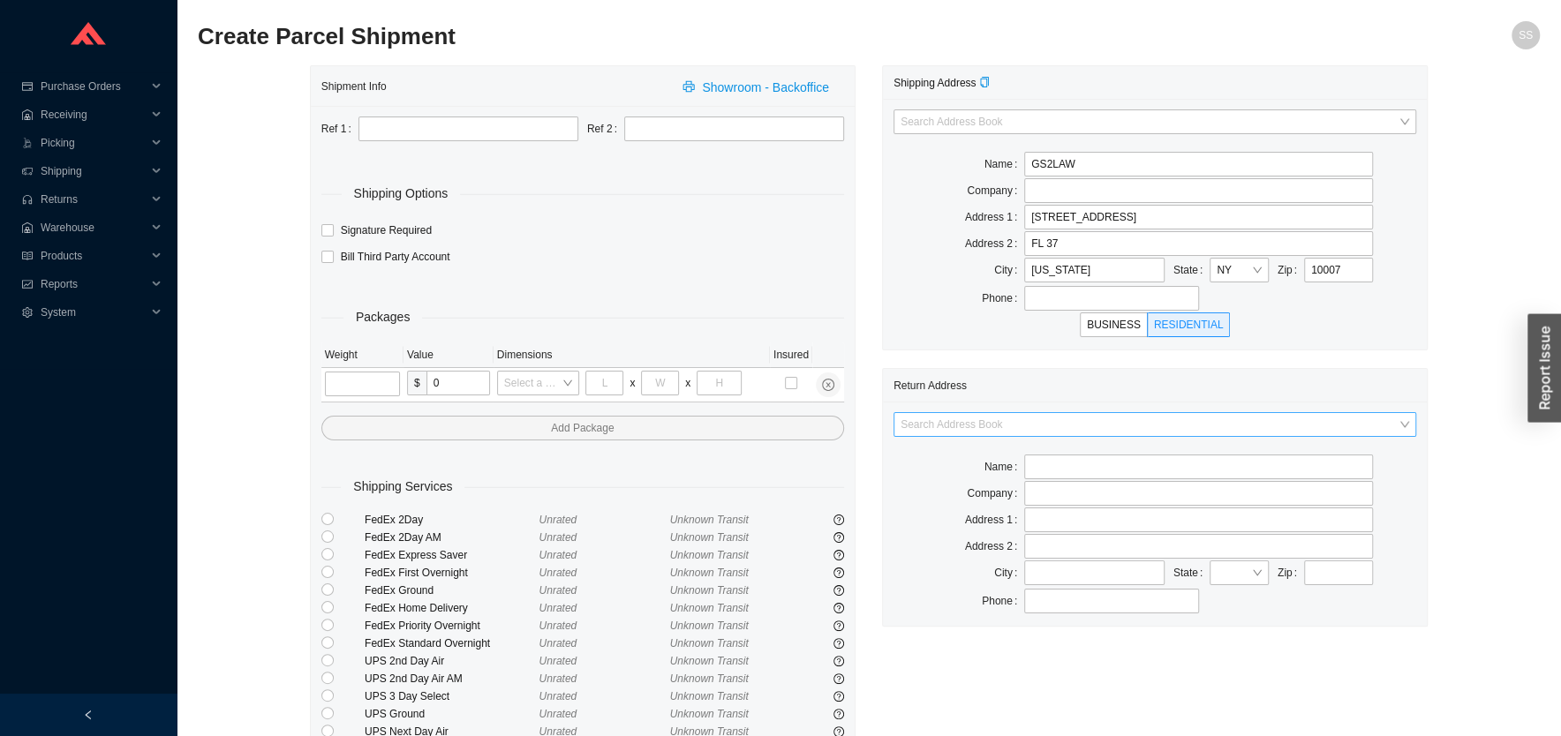
click at [994, 423] on input "search" at bounding box center [1150, 424] width 498 height 23
click at [963, 512] on div "Home and Stone" at bounding box center [1155, 508] width 509 height 16
type input "Home and Stone"
type input "1663 Coney Island Ave."
type input "Brooklyn"
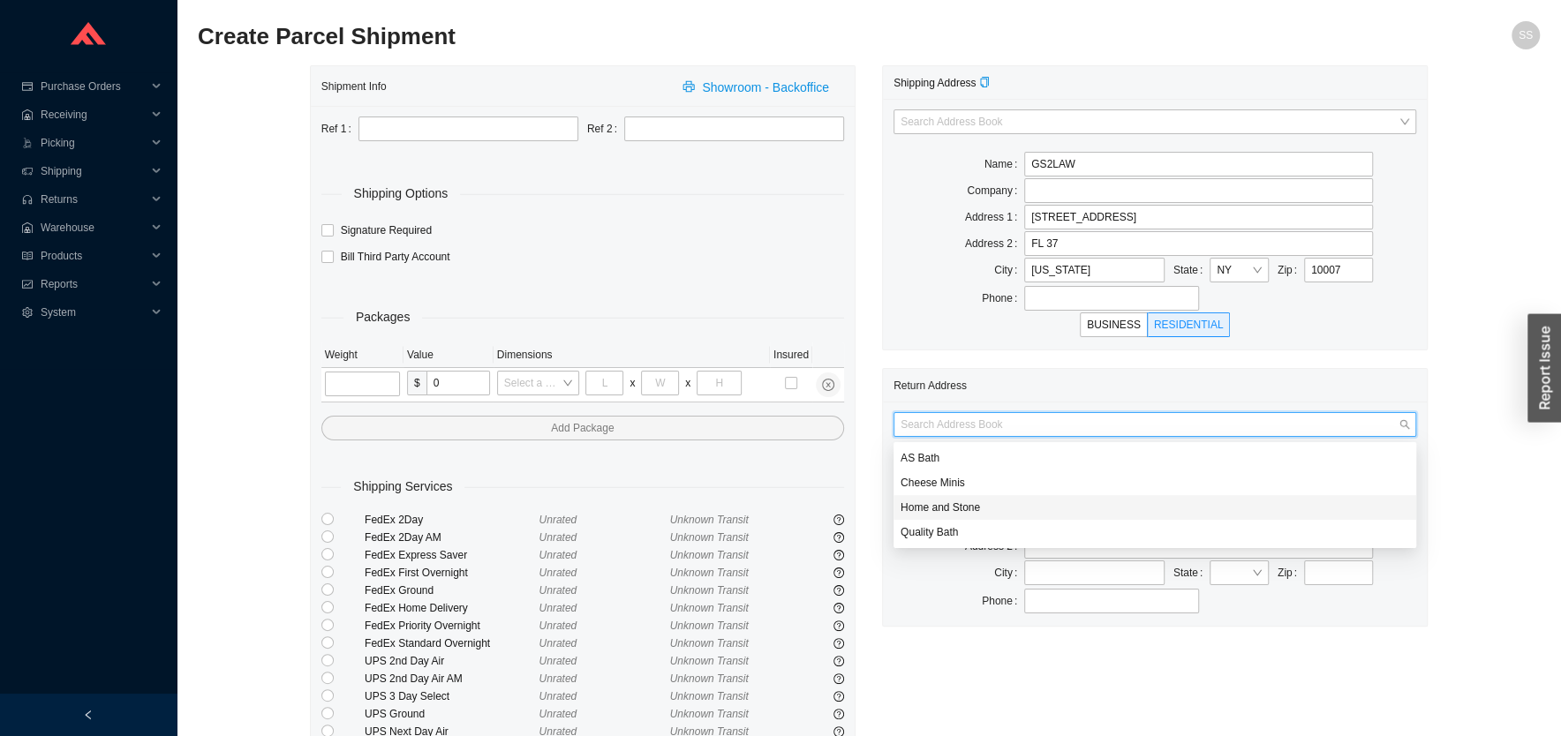
type input "11230"
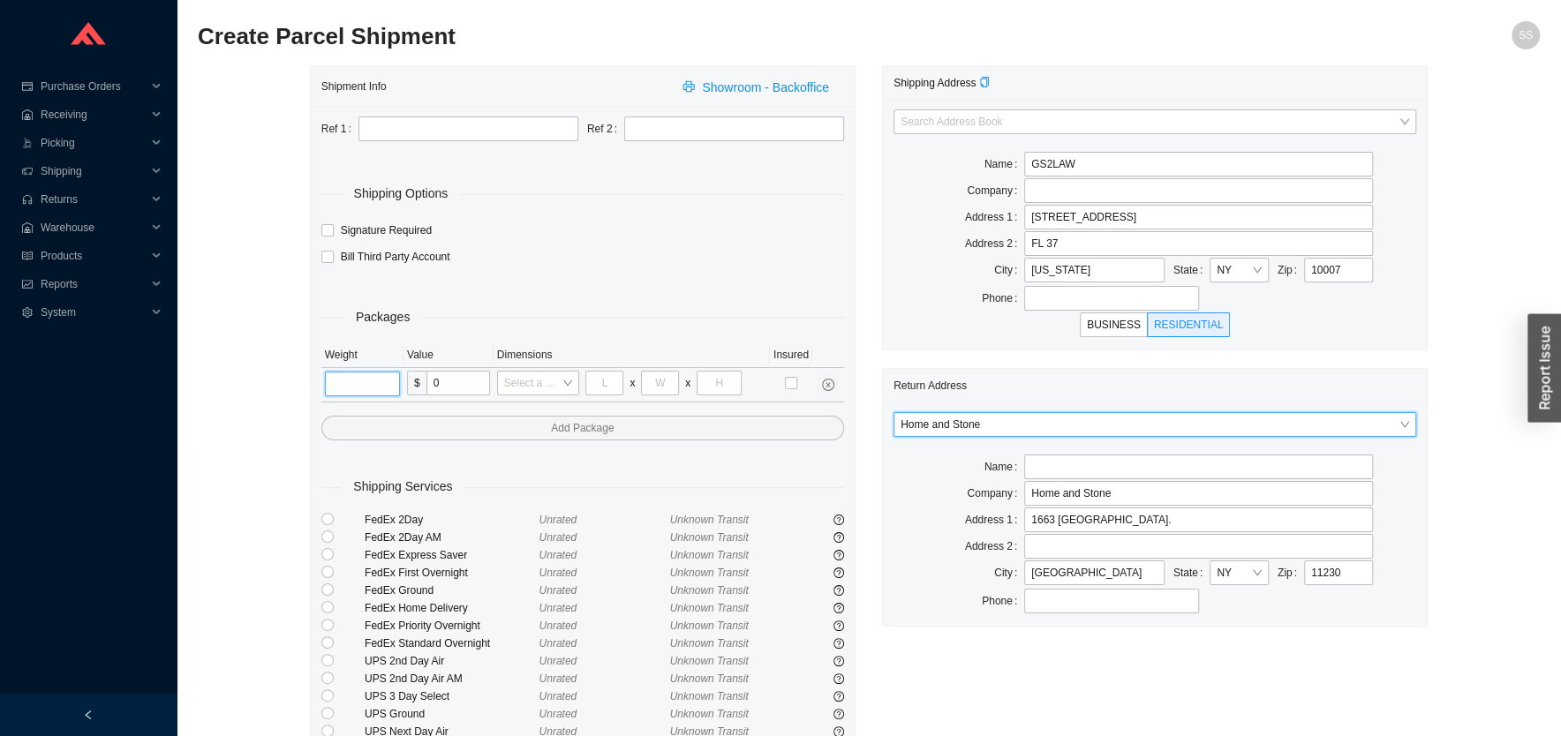
click at [333, 387] on input "tel" at bounding box center [362, 384] width 75 height 25
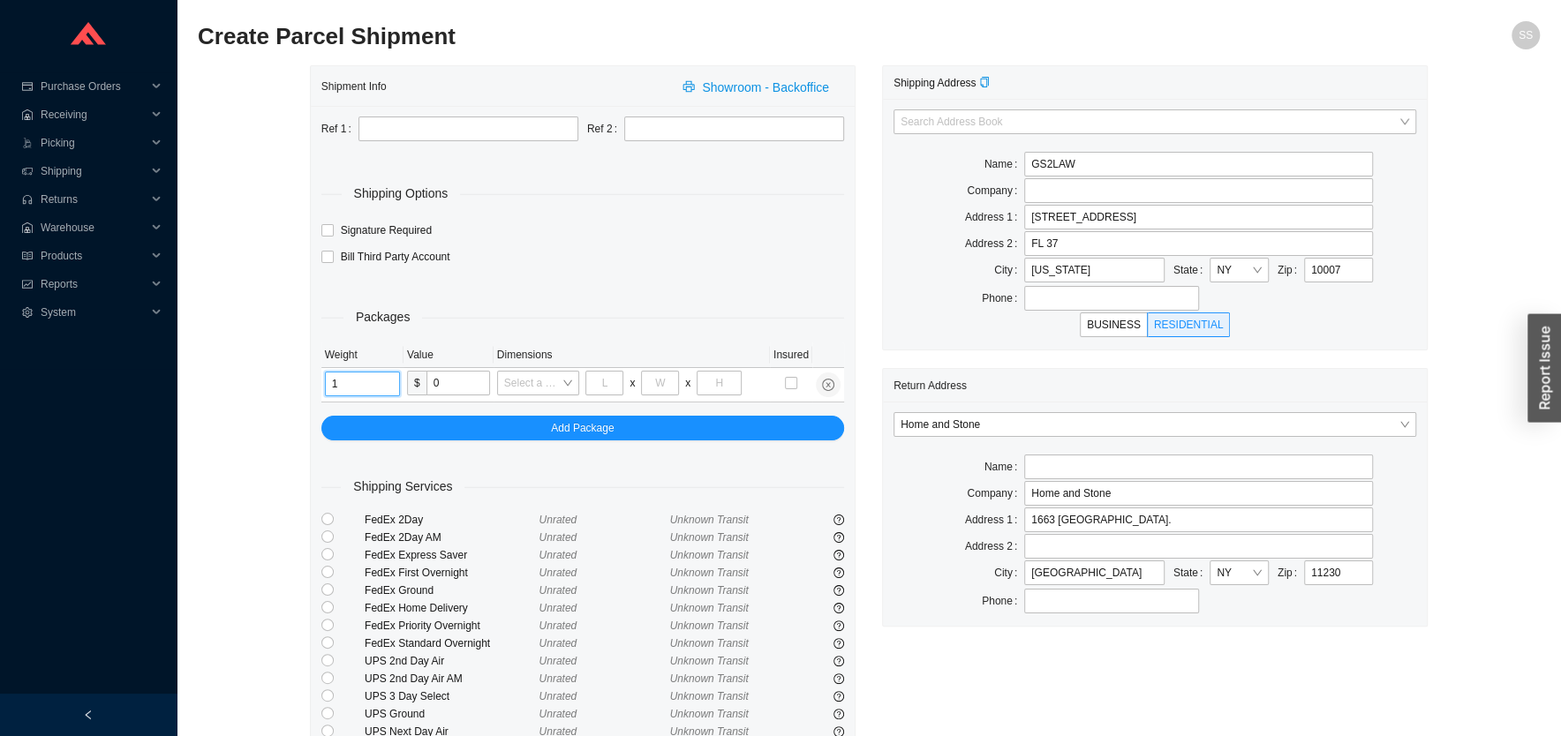
type input "1"
click at [243, 400] on div "Shipment Info Showroom - Backoffice Ref 1 Ref 2 Shipping Options Signature Requ…" at bounding box center [869, 458] width 1342 height 786
click at [389, 125] on input "text" at bounding box center [469, 129] width 220 height 25
type input "C"
drag, startPoint x: 255, startPoint y: 246, endPoint x: 314, endPoint y: 404, distance: 168.0
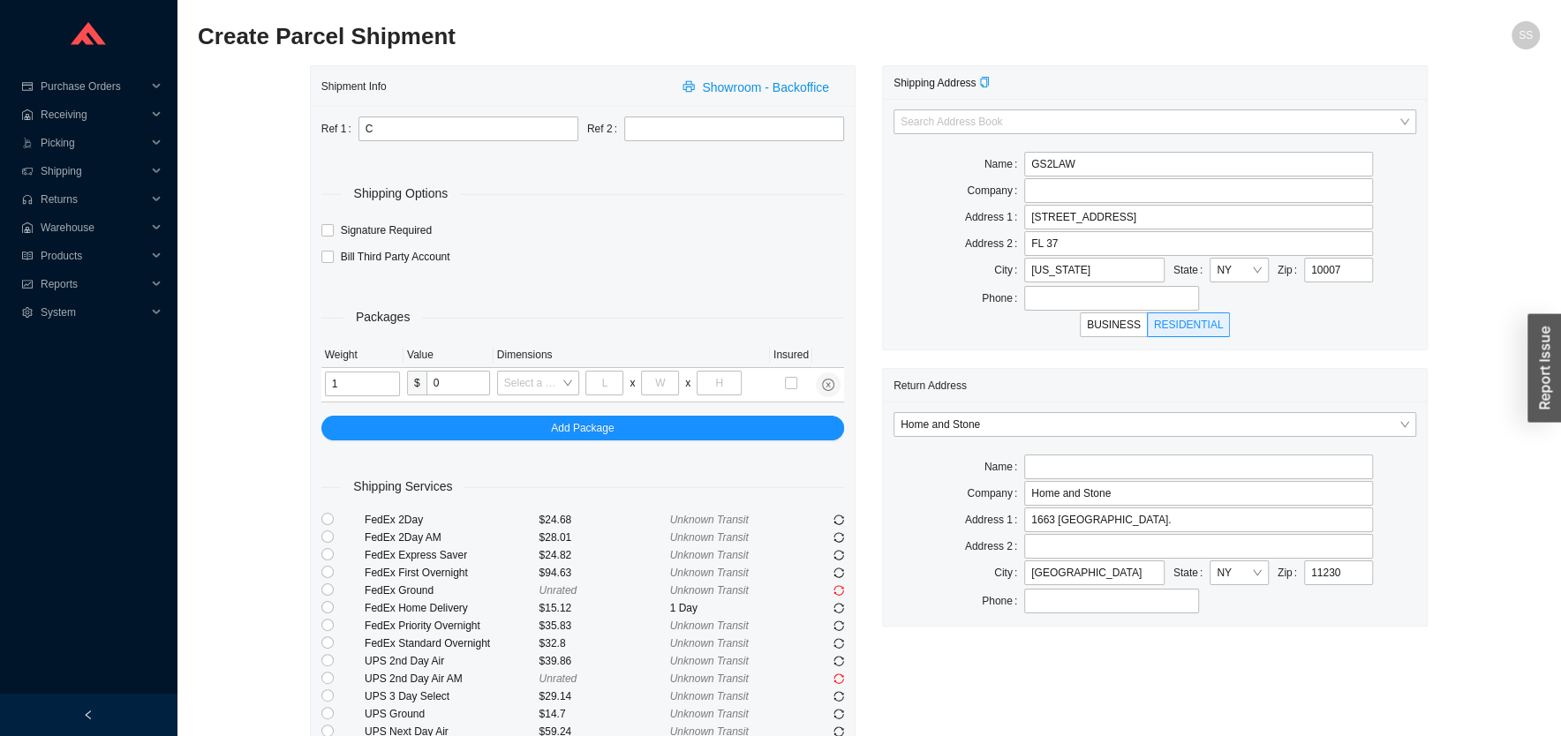
click at [259, 251] on div "Shipment Info Showroom - Backoffice Ref 1 C Ref 2 Shipping Options Signature Re…" at bounding box center [869, 458] width 1342 height 786
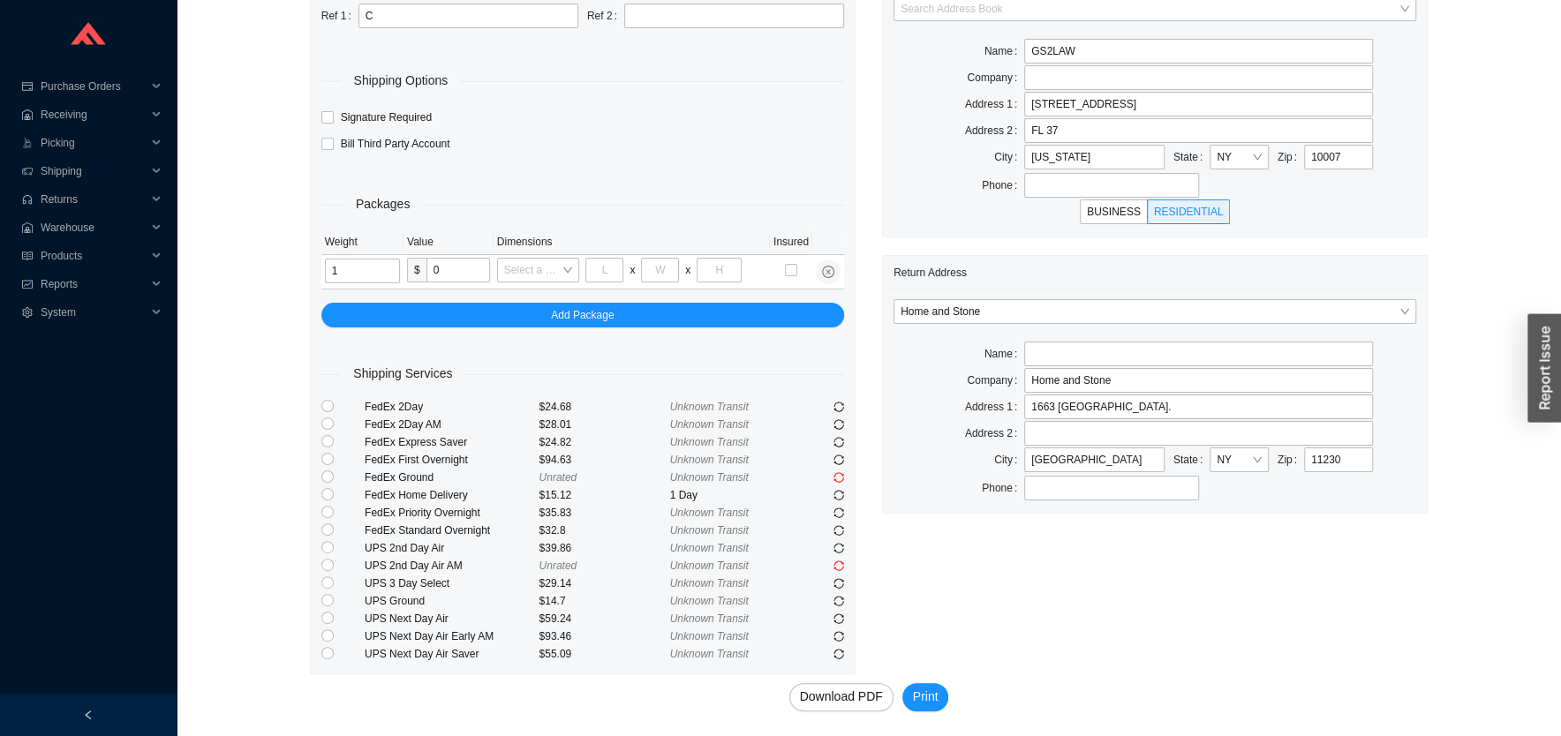
scroll to position [115, 0]
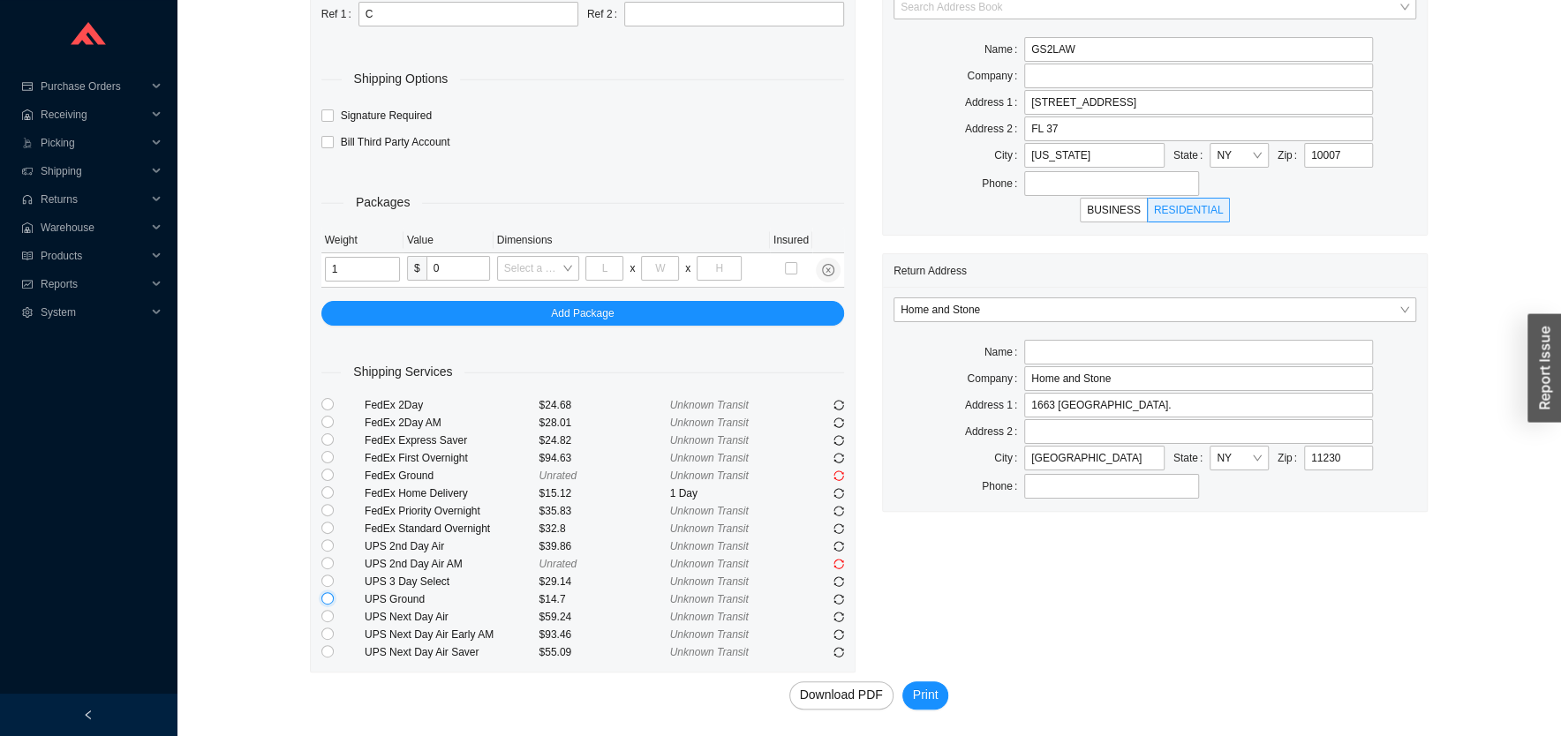
drag, startPoint x: 323, startPoint y: 597, endPoint x: 333, endPoint y: 593, distance: 10.3
click at [324, 595] on input "radio" at bounding box center [327, 599] width 12 height 12
radio input "true"
click at [928, 693] on span "Print" at bounding box center [926, 695] width 26 height 20
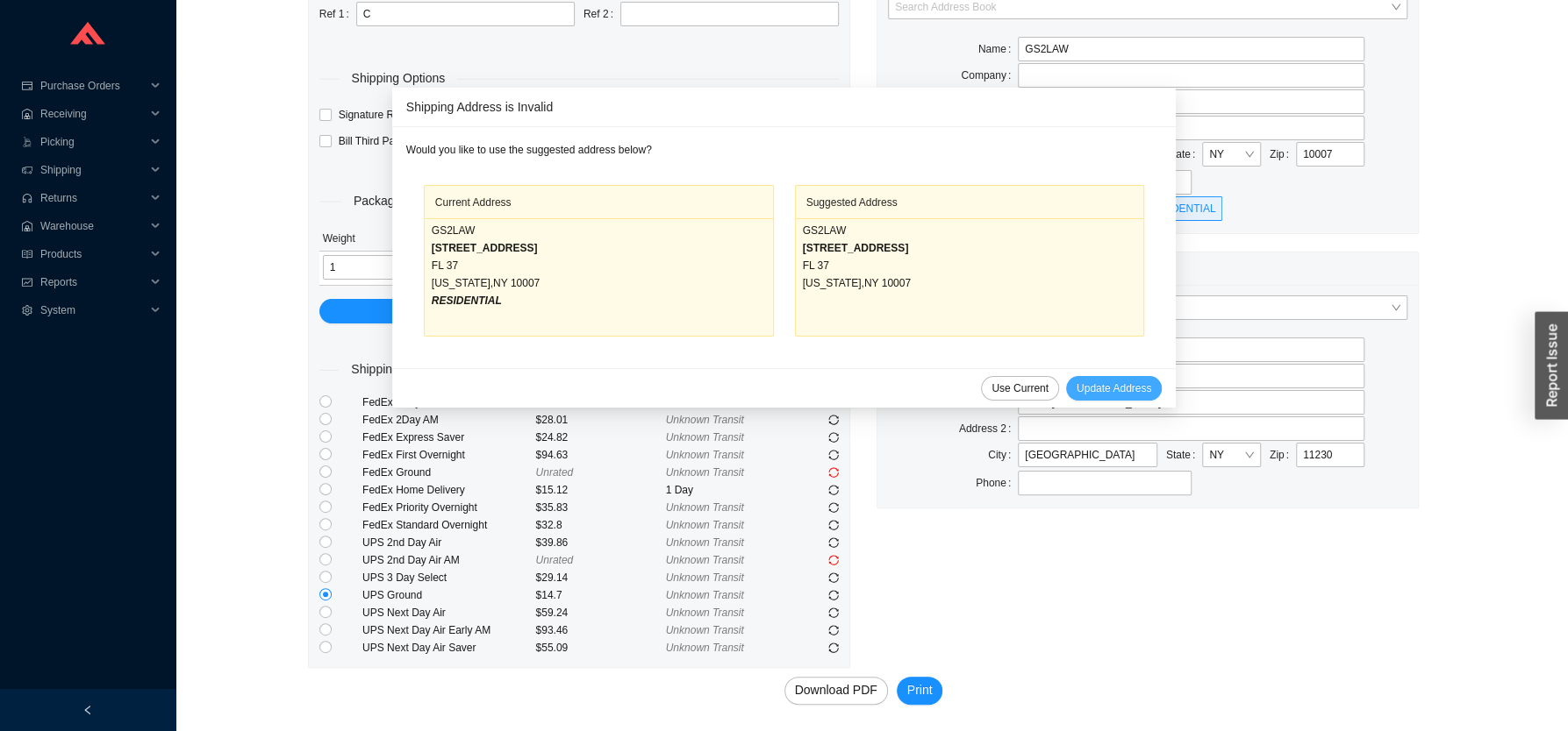
click at [1077, 388] on span "Update Address" at bounding box center [1114, 388] width 75 height 18
type input "225 BROADWAY"
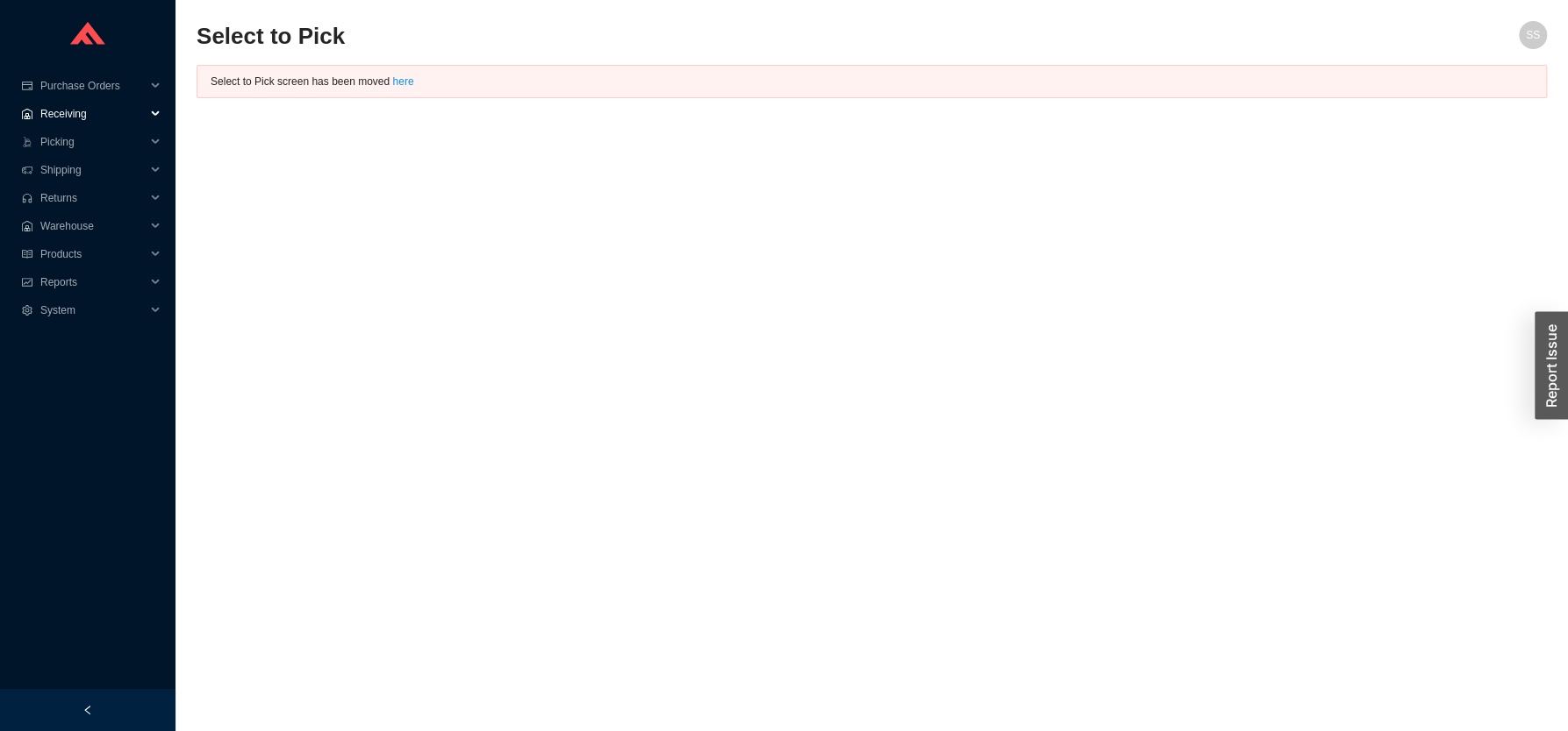
click at [66, 109] on span "Receiving" at bounding box center [93, 114] width 105 height 28
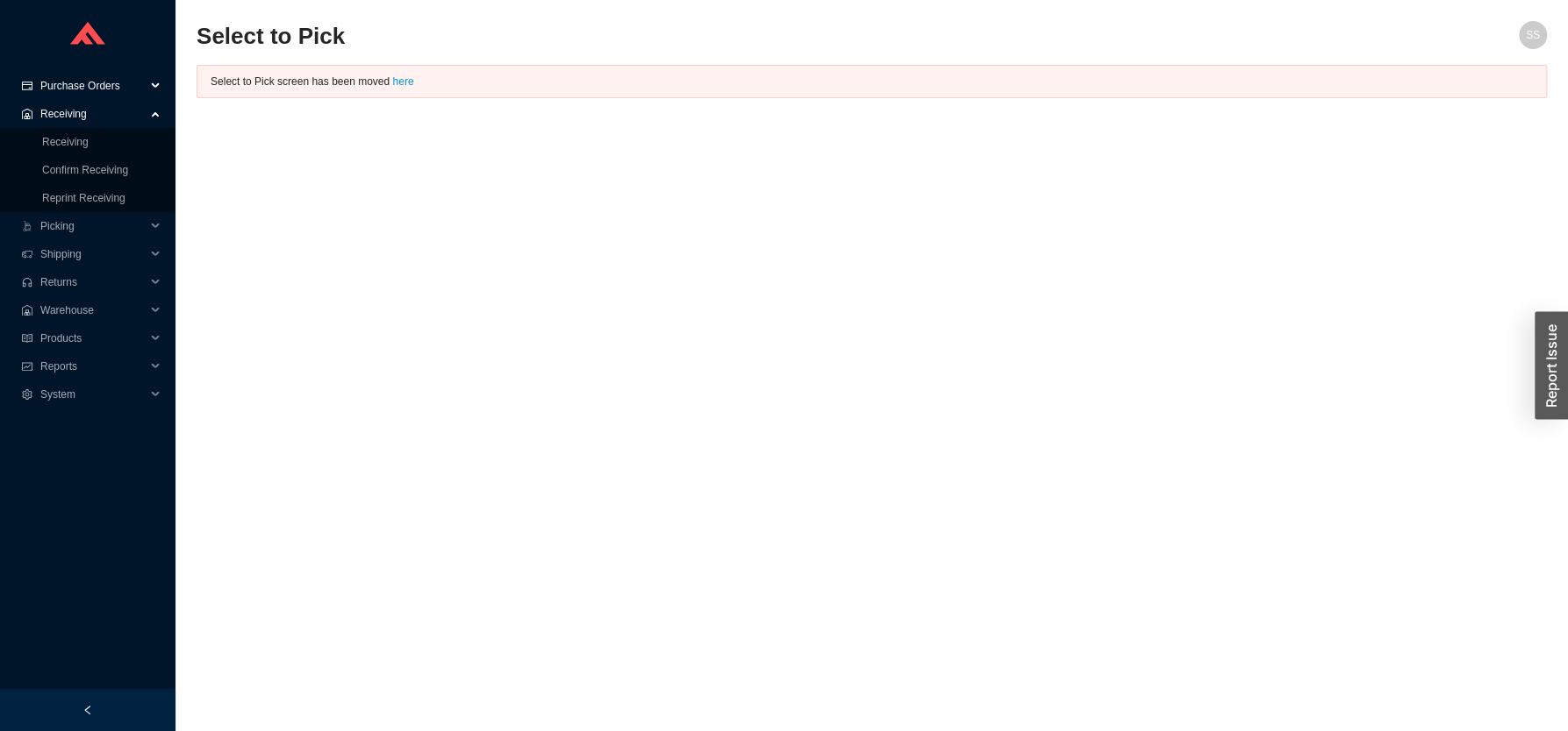
click at [95, 86] on span "Purchase Orders" at bounding box center [93, 85] width 105 height 28
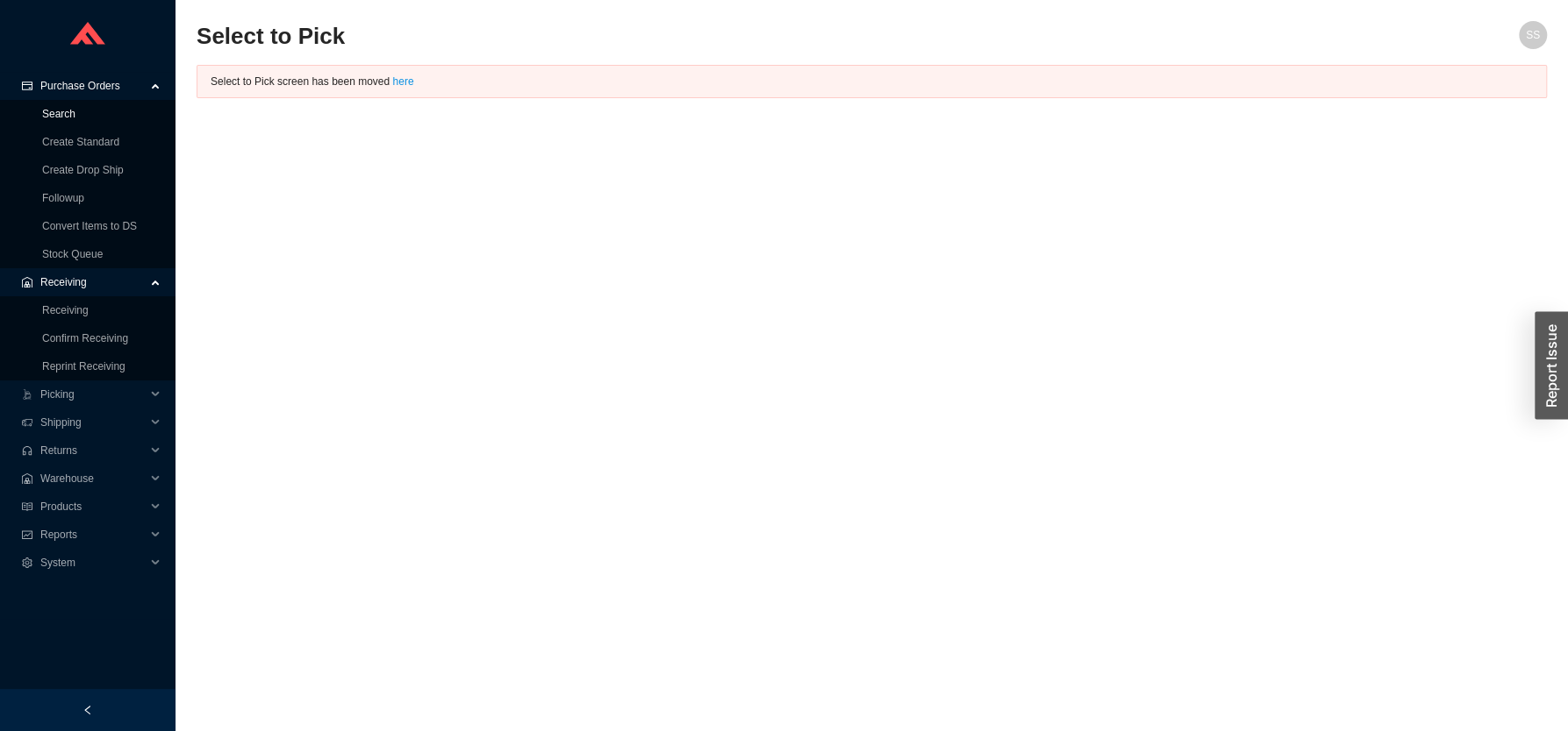
click at [61, 110] on link "Search" at bounding box center [59, 114] width 34 height 12
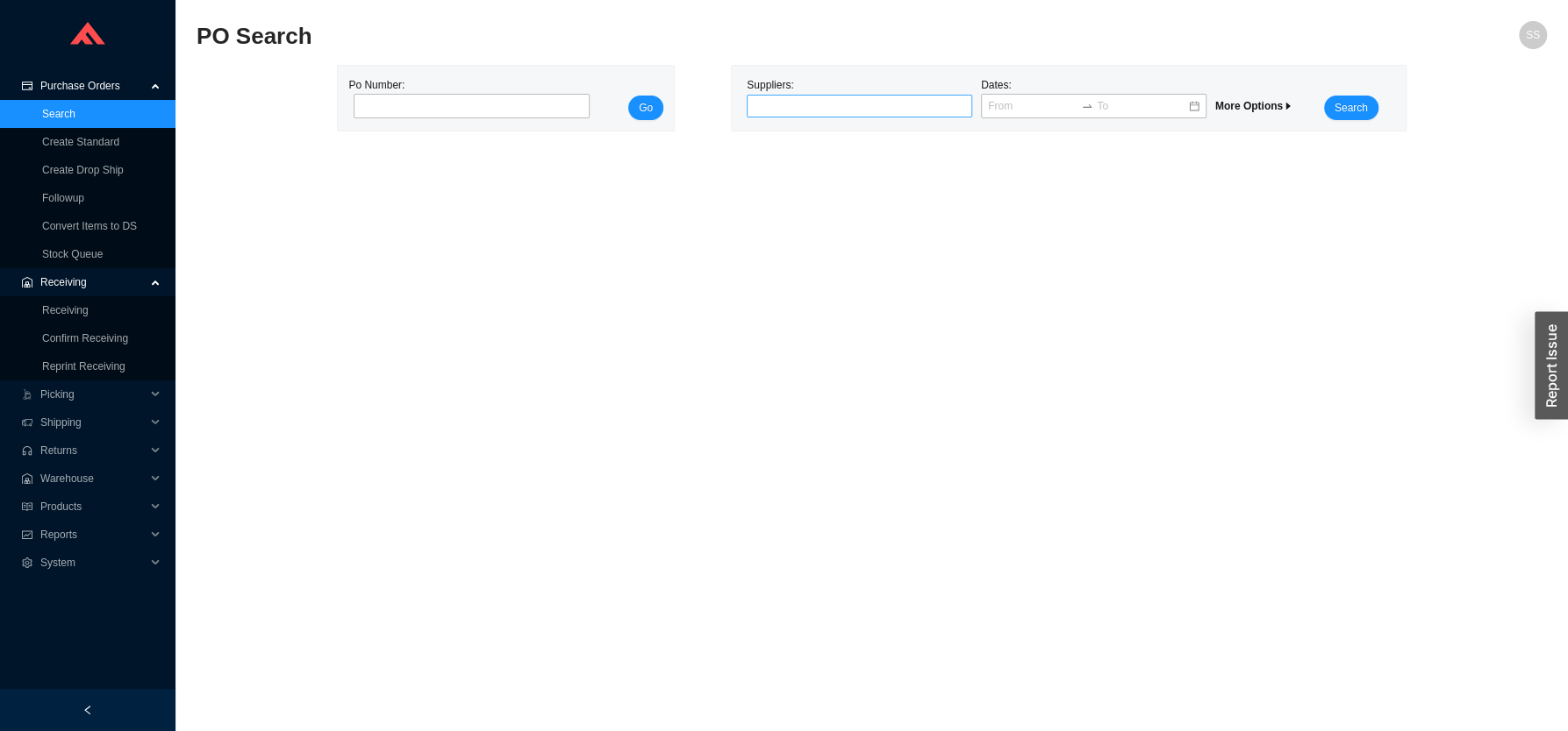
click at [798, 101] on div at bounding box center [852, 106] width 204 height 18
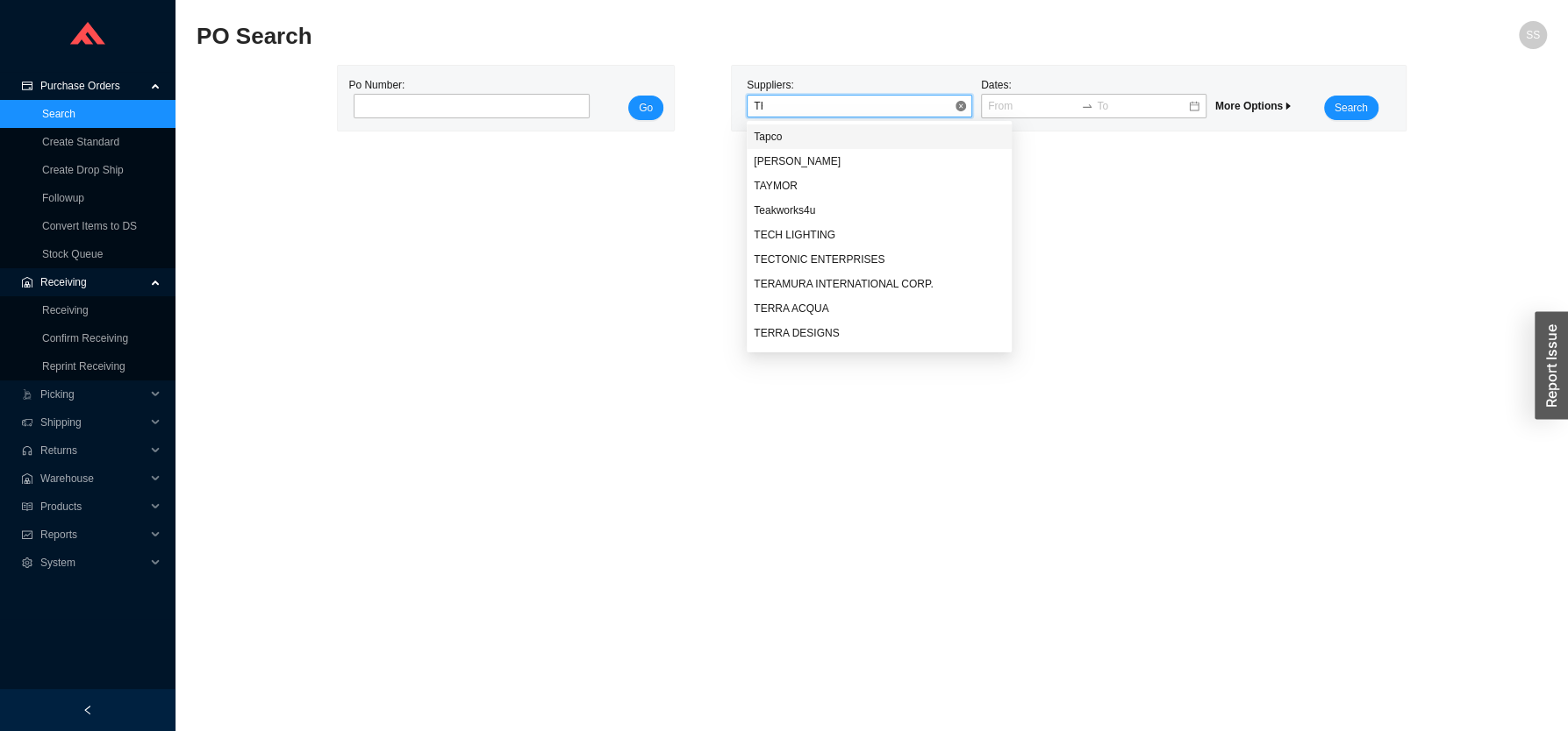
type input "THG"
click at [792, 131] on div "THG USA LLC" at bounding box center [860, 137] width 212 height 16
click at [1359, 124] on div "Suppliers: THG USA LLC Dates: More Options Search" at bounding box center [1068, 97] width 674 height 65
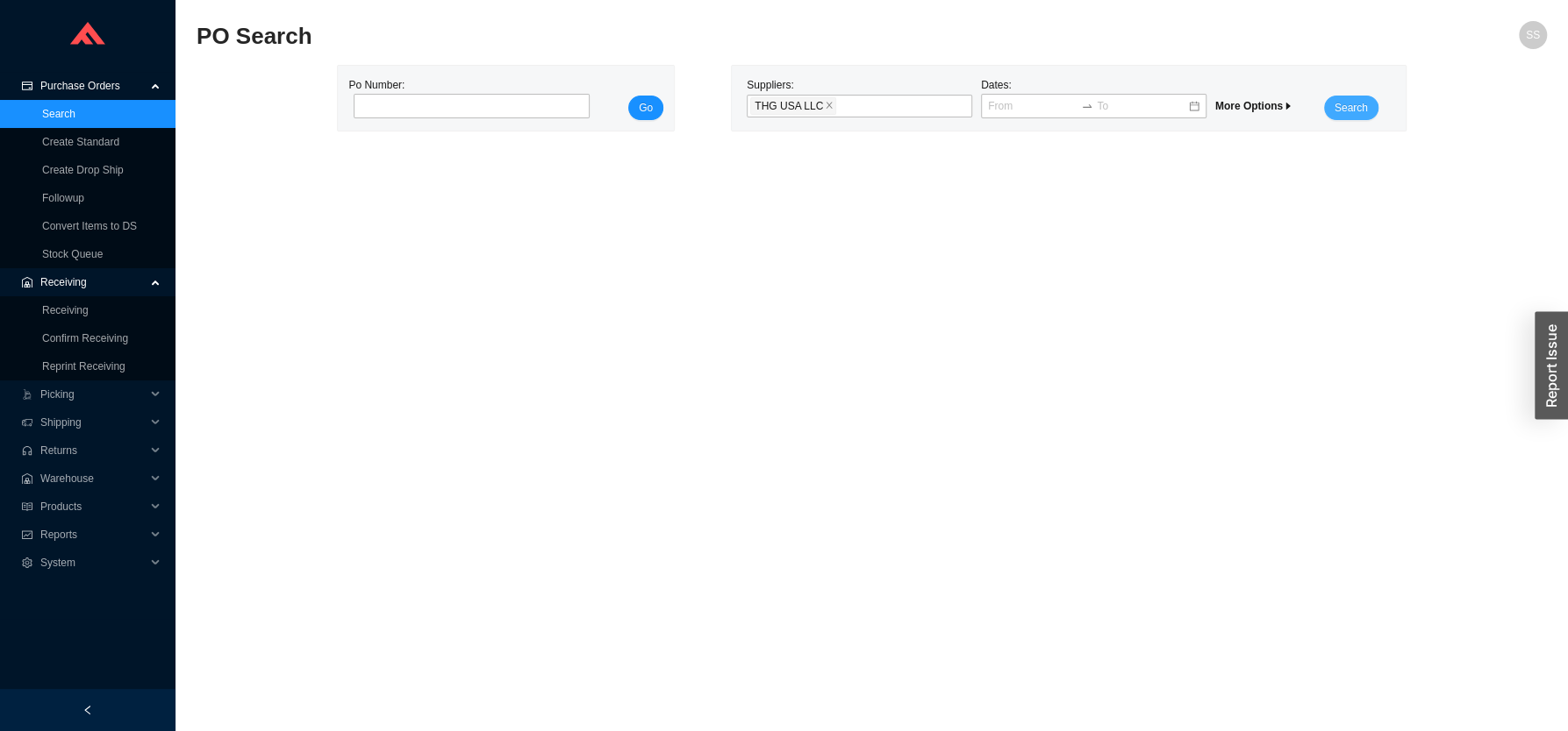
click at [1353, 109] on span "Search" at bounding box center [1351, 108] width 34 height 18
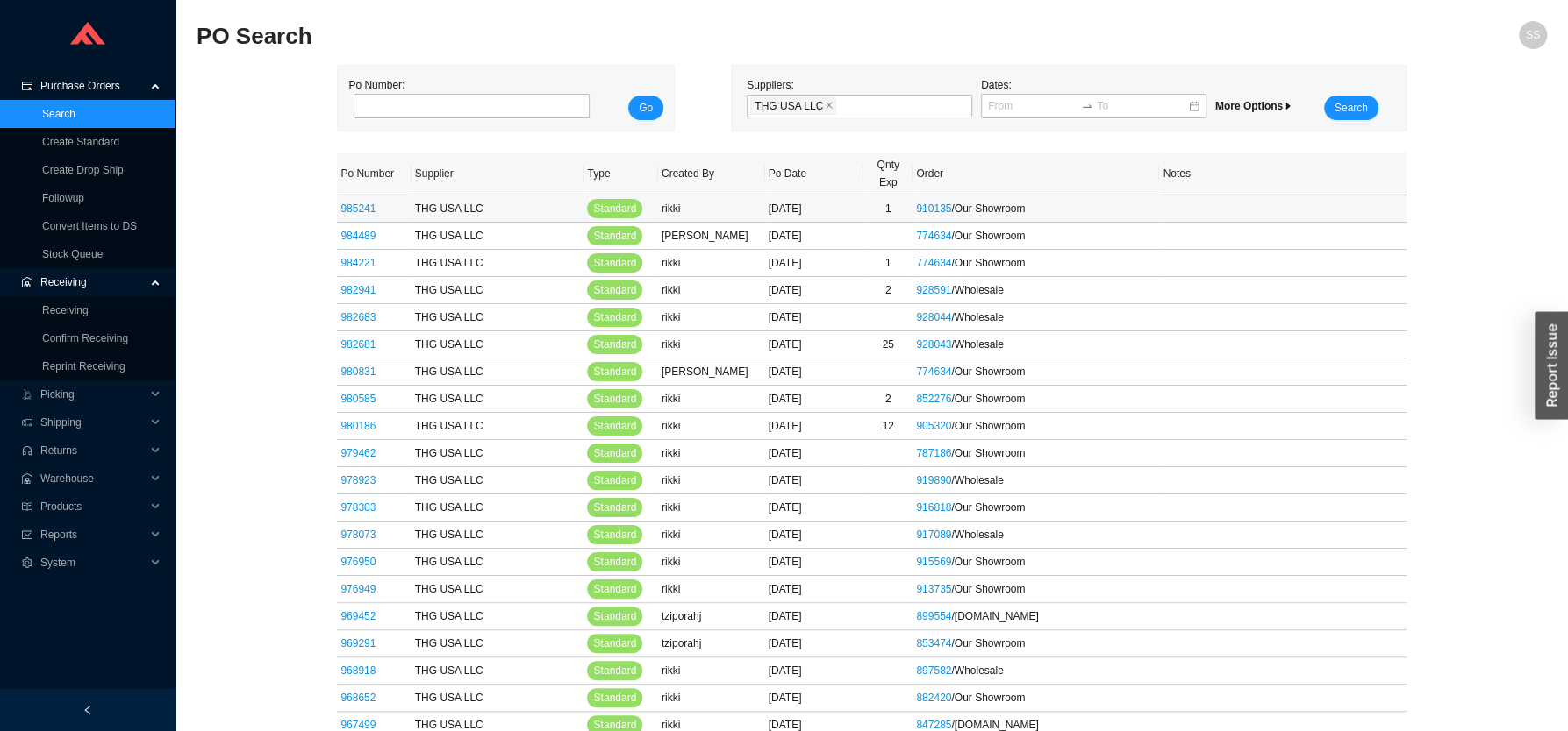
click at [358, 203] on link "985241" at bounding box center [358, 209] width 35 height 12
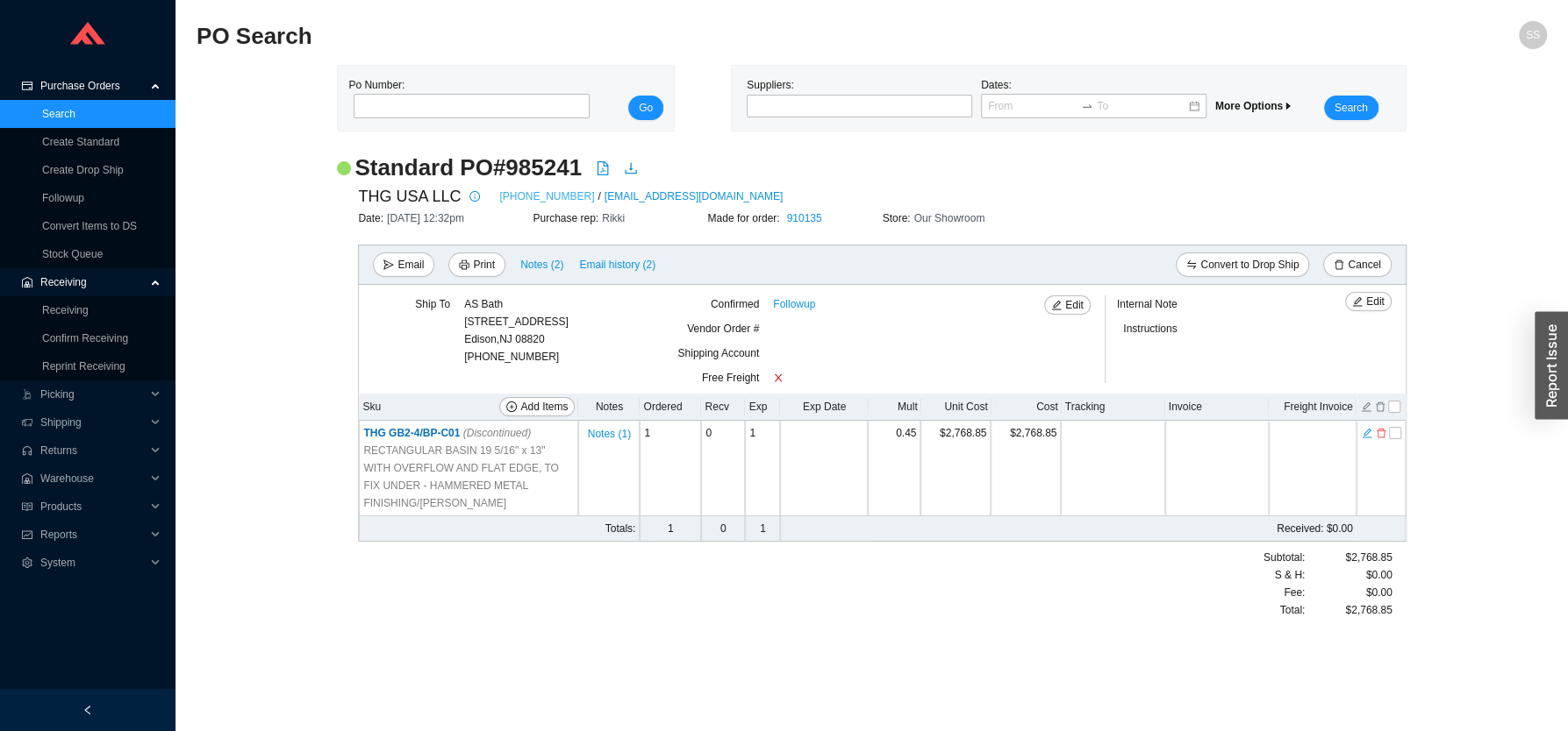
click at [537, 197] on link "954-425-8225" at bounding box center [546, 197] width 94 height 18
click at [435, 107] on input "tel" at bounding box center [472, 105] width 236 height 25
paste input "985432"
type input "985432"
click at [636, 107] on button "Go" at bounding box center [645, 107] width 35 height 25
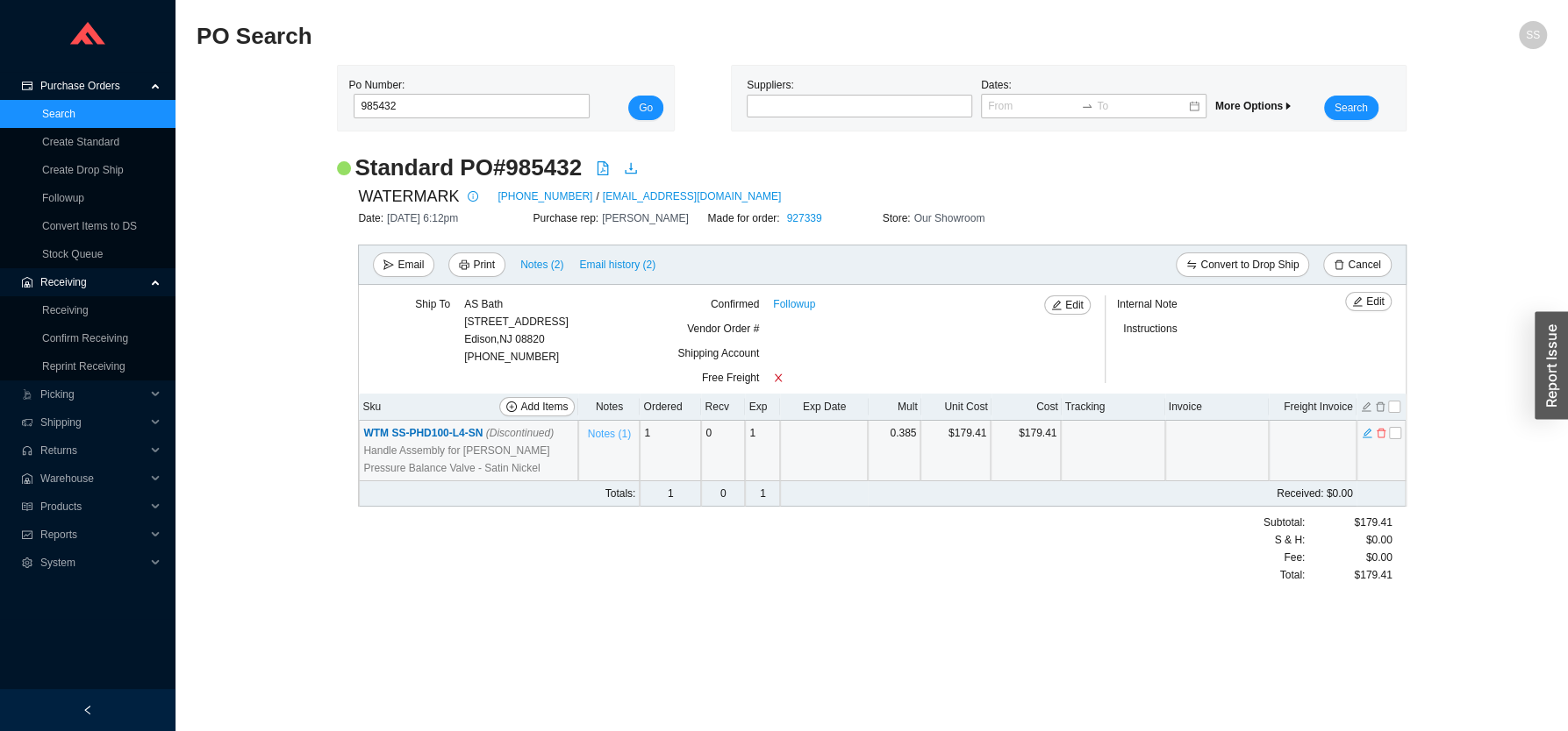
click at [616, 434] on span "Notes ( 1 )" at bounding box center [609, 434] width 43 height 18
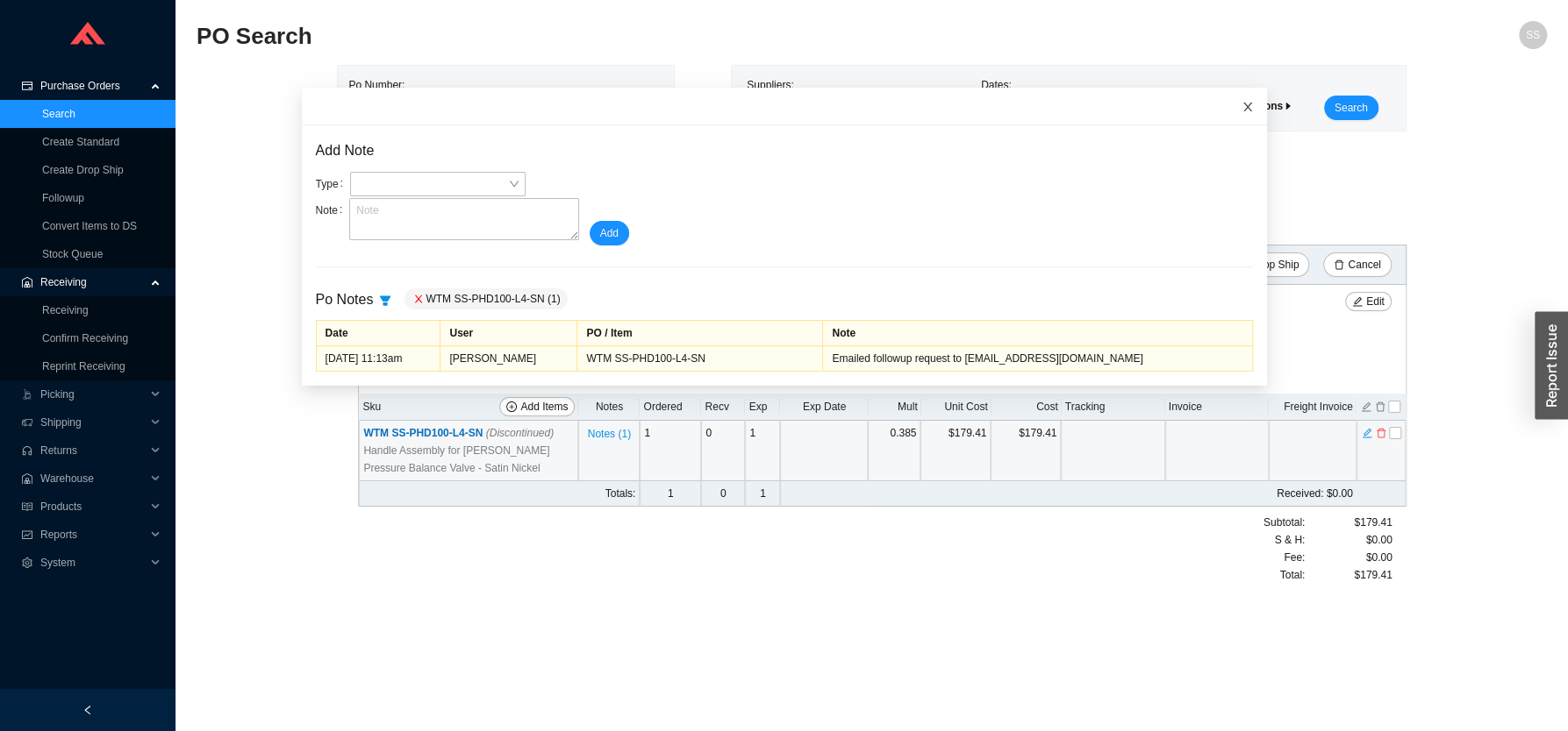
click at [1242, 108] on icon "close" at bounding box center [1248, 107] width 12 height 12
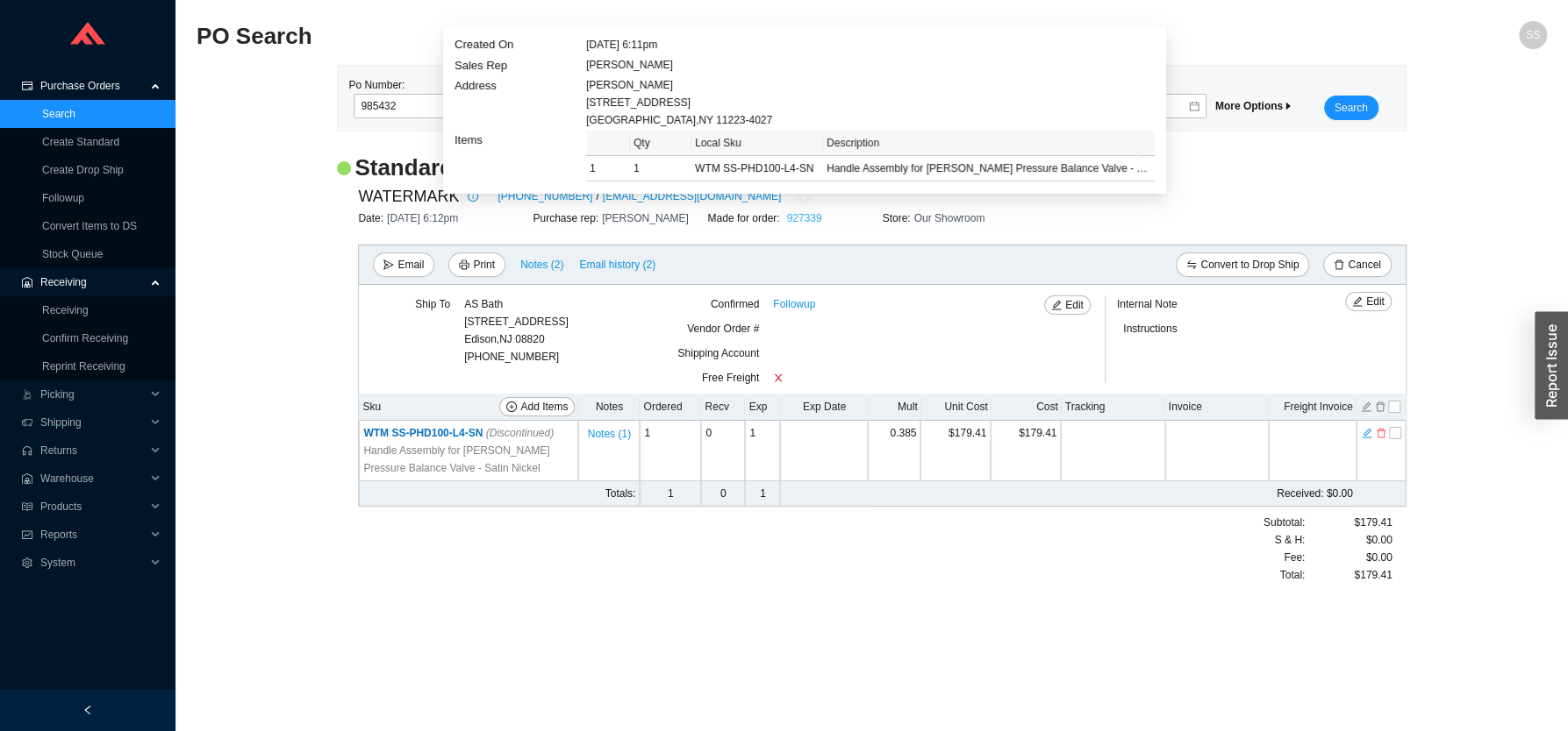
click at [806, 219] on link "927339" at bounding box center [803, 219] width 35 height 12
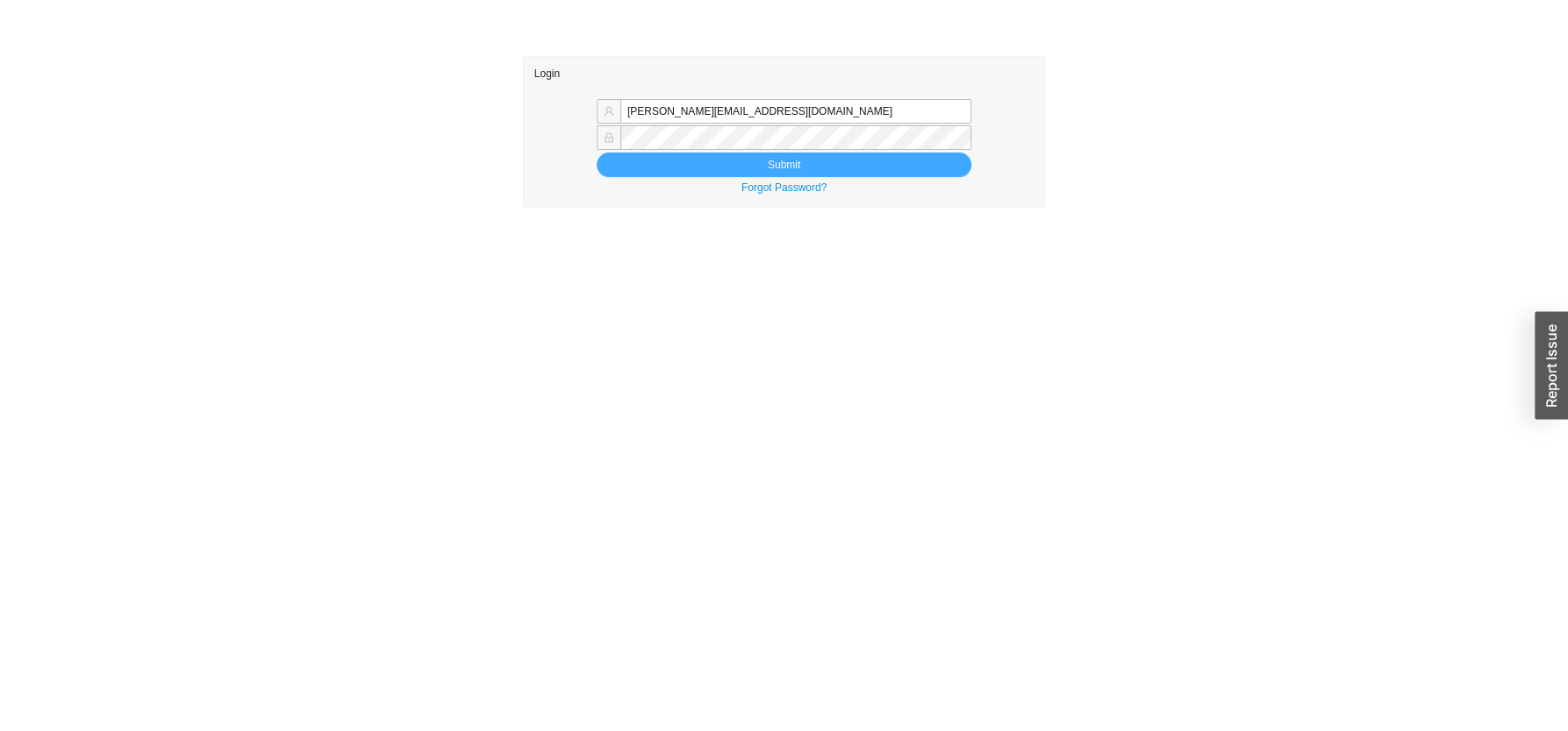
type input "[PERSON_NAME][EMAIL_ADDRESS][DOMAIN_NAME]"
click at [731, 170] on button "Submit" at bounding box center [783, 165] width 375 height 25
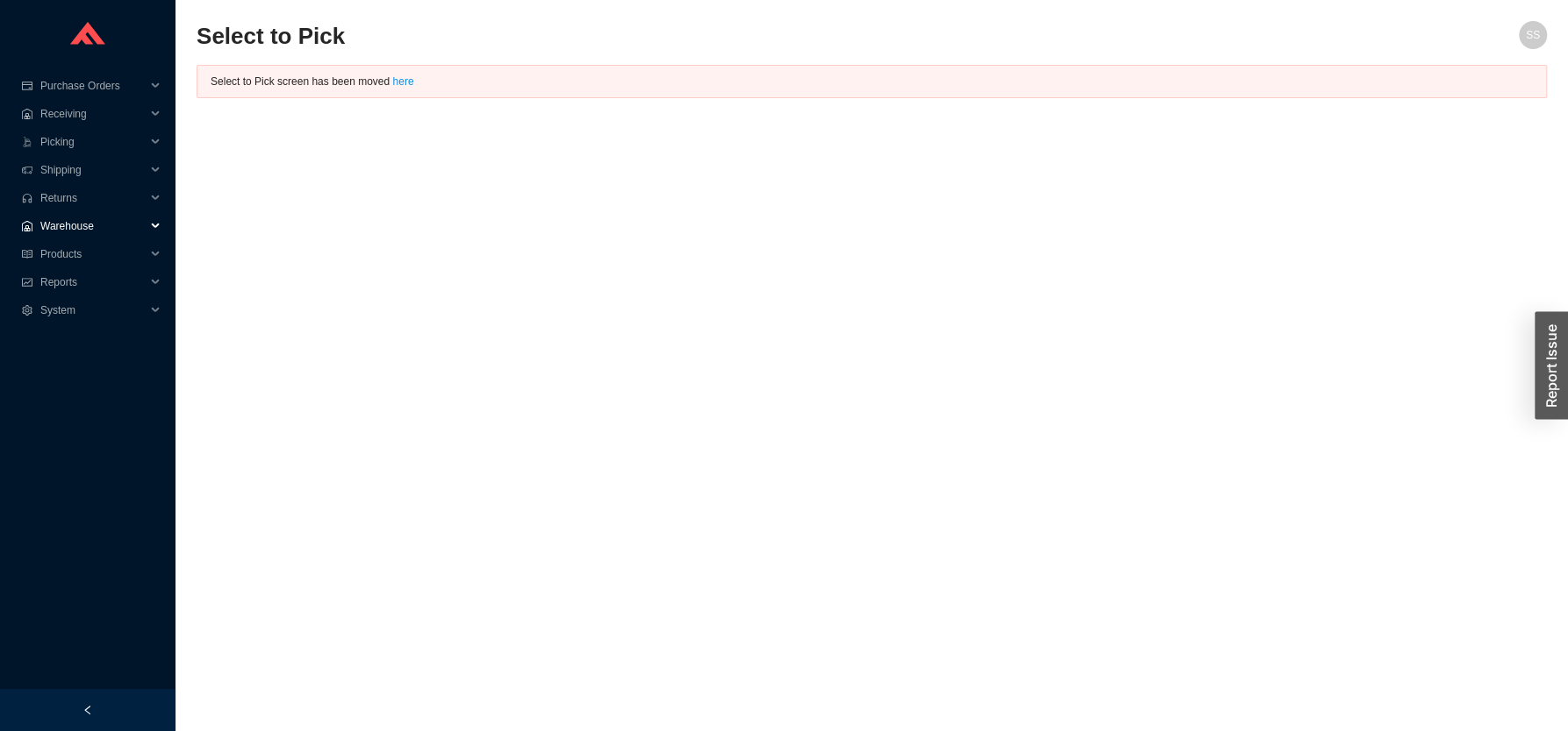
click at [99, 219] on span "Warehouse" at bounding box center [93, 226] width 105 height 28
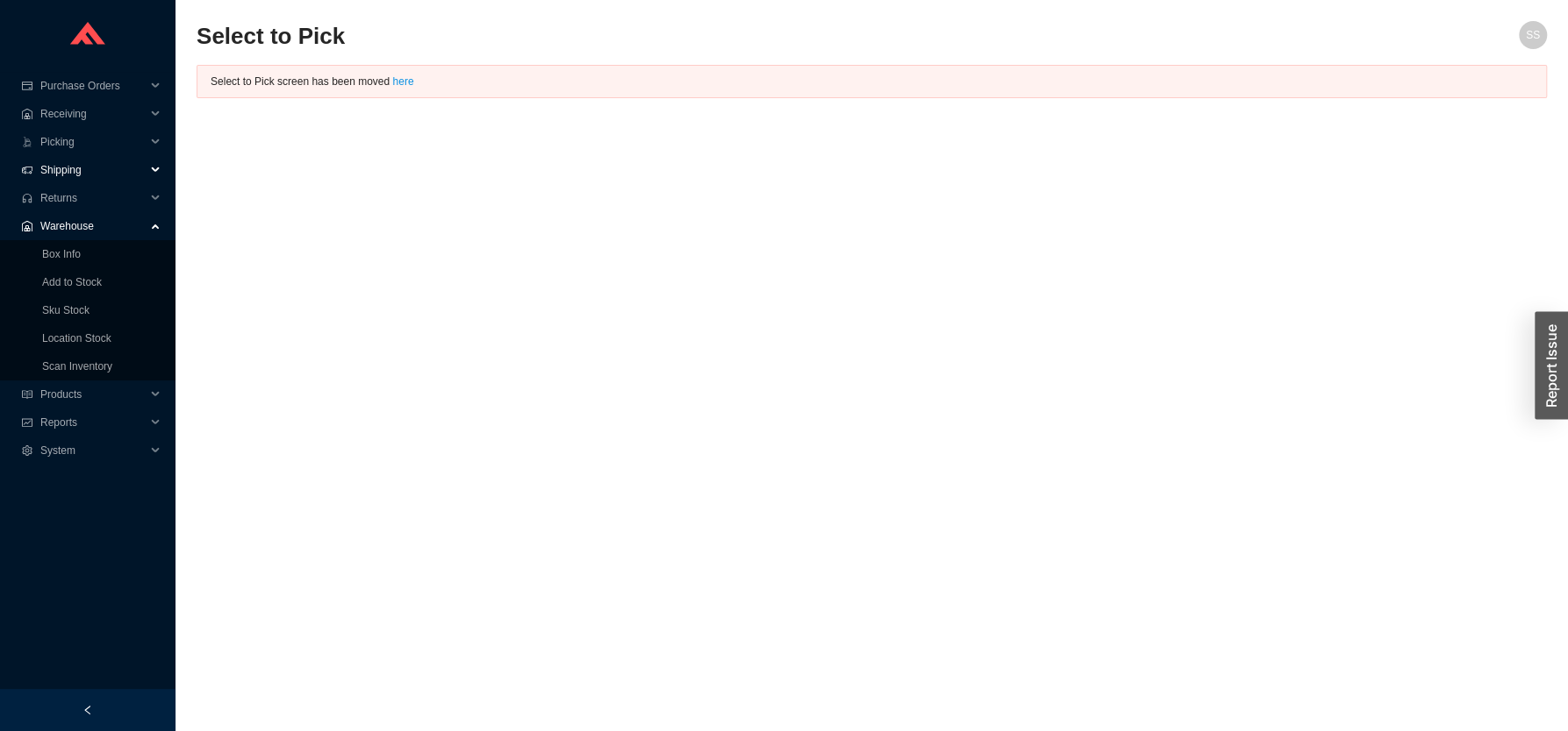
click at [78, 171] on span "Shipping" at bounding box center [93, 170] width 105 height 28
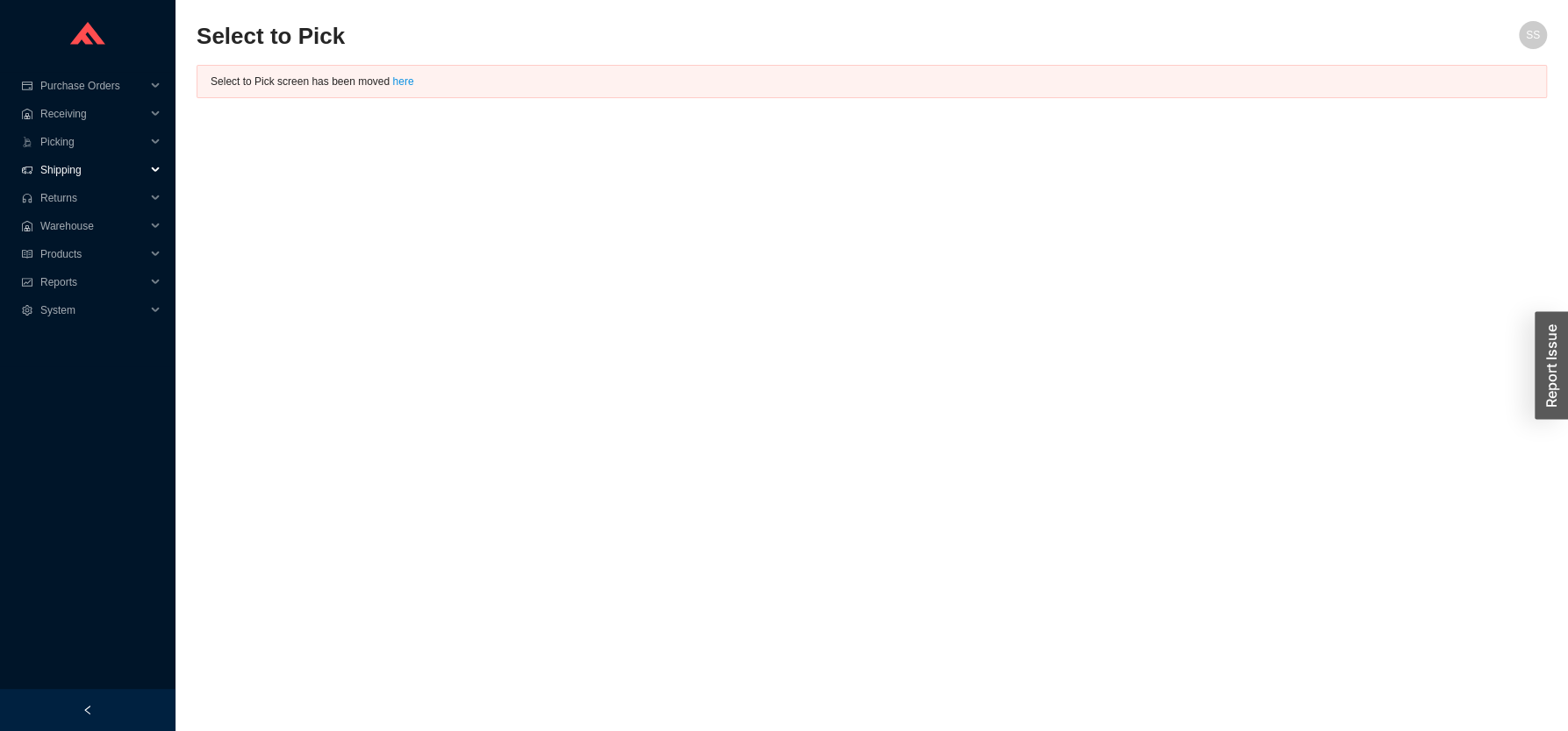
click at [77, 169] on span "Shipping" at bounding box center [93, 170] width 105 height 28
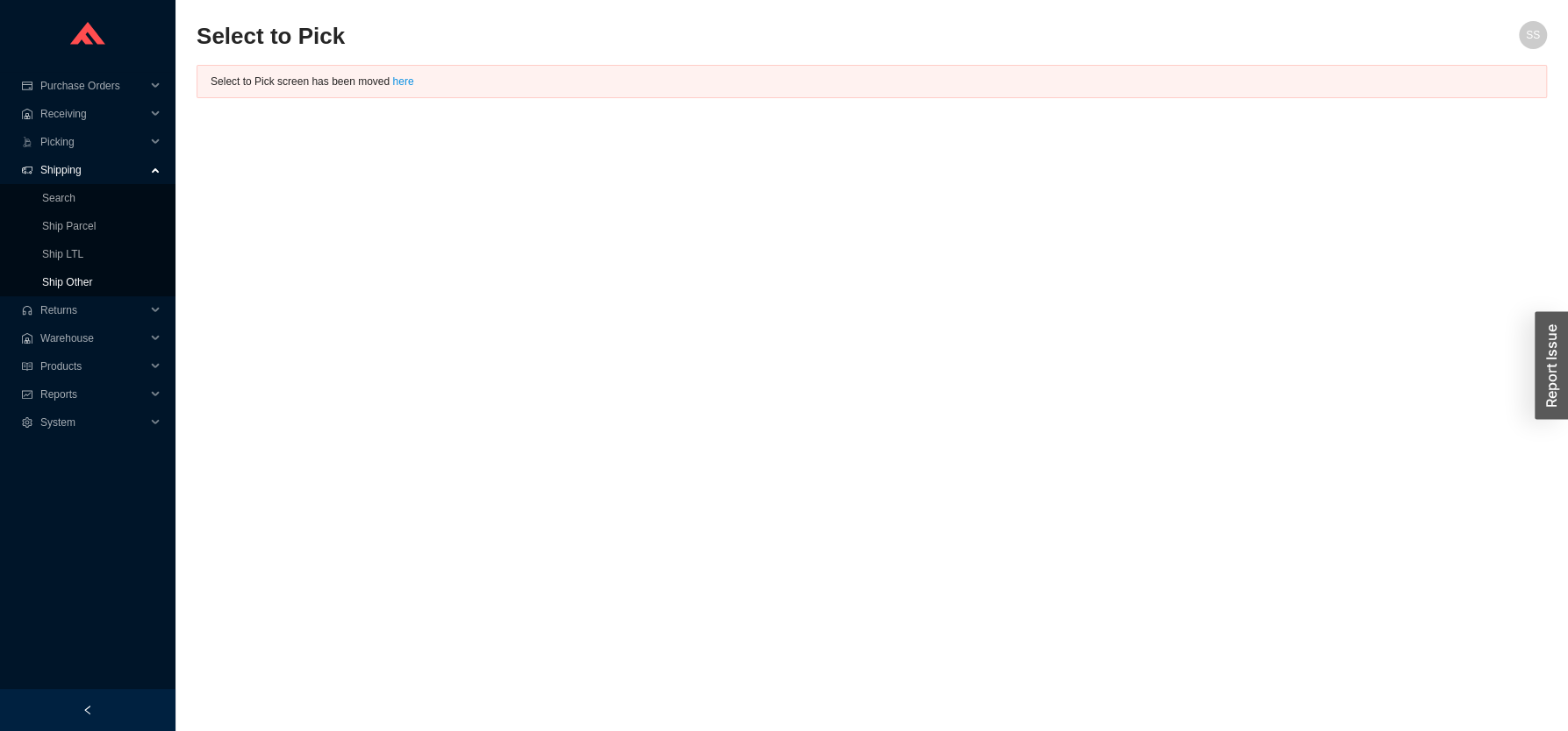
drag, startPoint x: 75, startPoint y: 283, endPoint x: 91, endPoint y: 274, distance: 18.4
click at [75, 281] on link "Ship Other" at bounding box center [67, 282] width 50 height 12
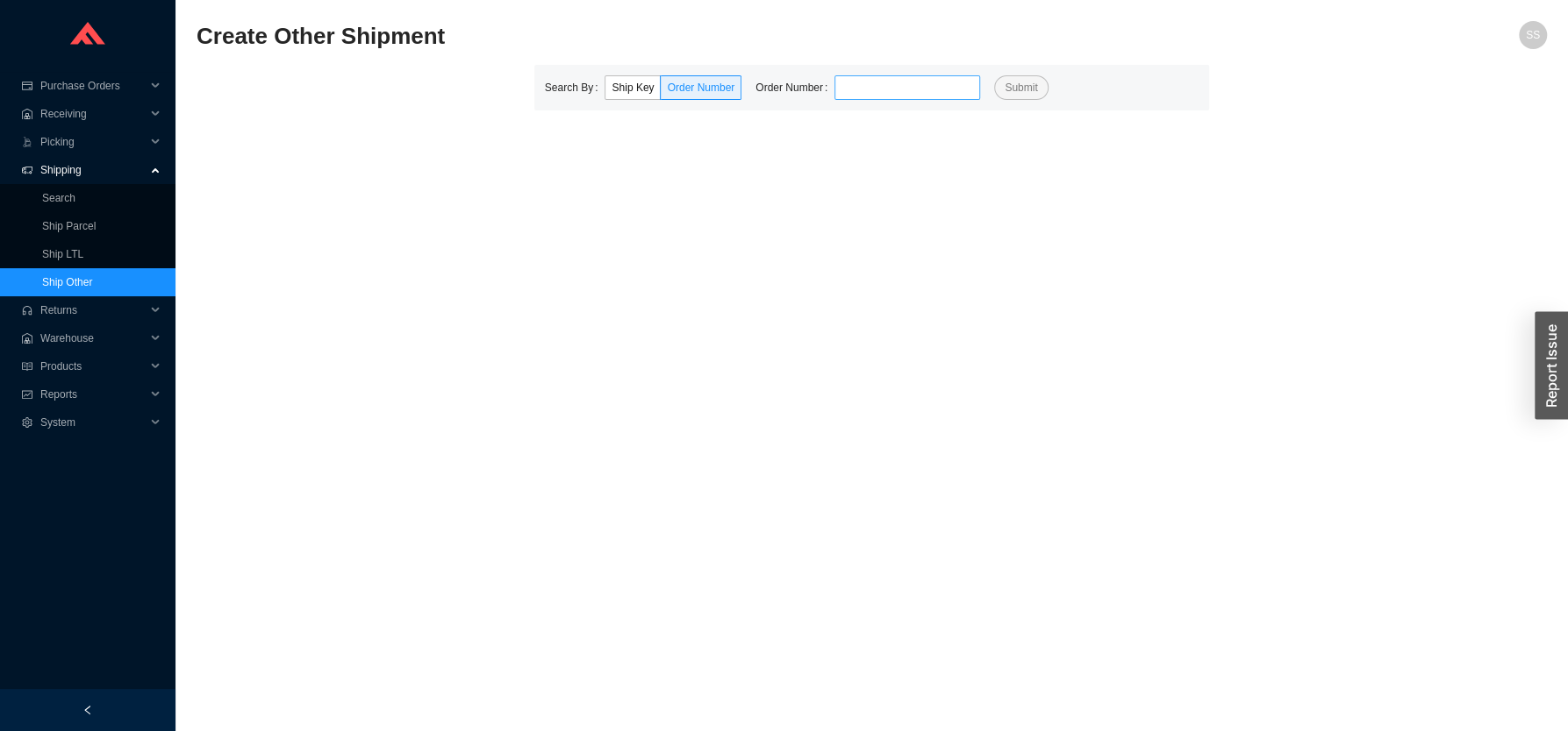
click at [887, 83] on input "tel" at bounding box center [907, 87] width 146 height 25
type input "932291"
click at [995, 75] on button "Submit" at bounding box center [1021, 87] width 54 height 25
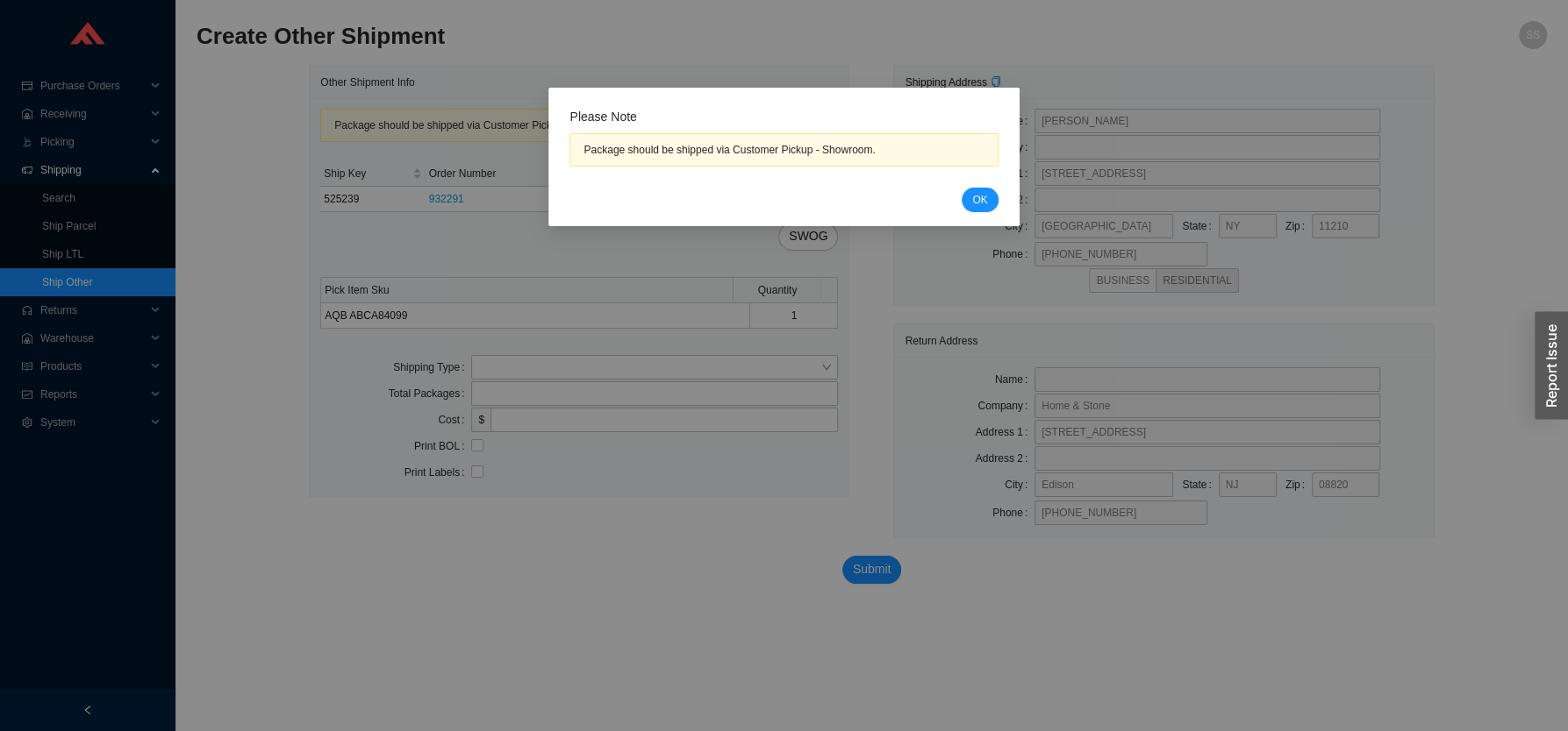
click at [985, 185] on div "Please Note Package should be shipped via Customer Pickup - Showroom. Cancel OK" at bounding box center [783, 160] width 428 height 103
click at [975, 197] on span "OK" at bounding box center [979, 201] width 15 height 18
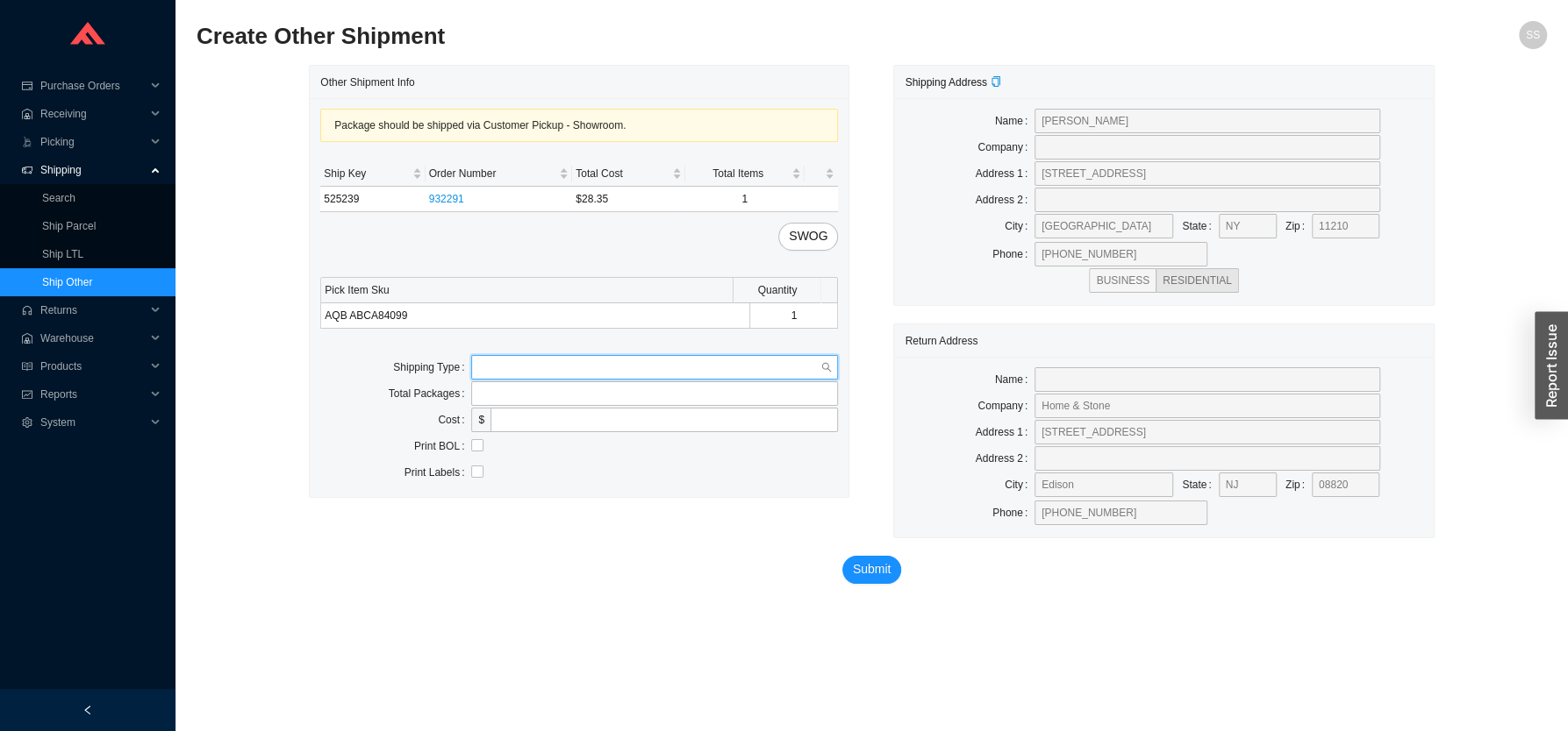
click at [578, 378] on input "search" at bounding box center [649, 367] width 342 height 23
click at [524, 426] on div "Customer Pickup" at bounding box center [654, 424] width 353 height 16
click at [512, 396] on input "tel" at bounding box center [654, 393] width 367 height 25
type input "1"
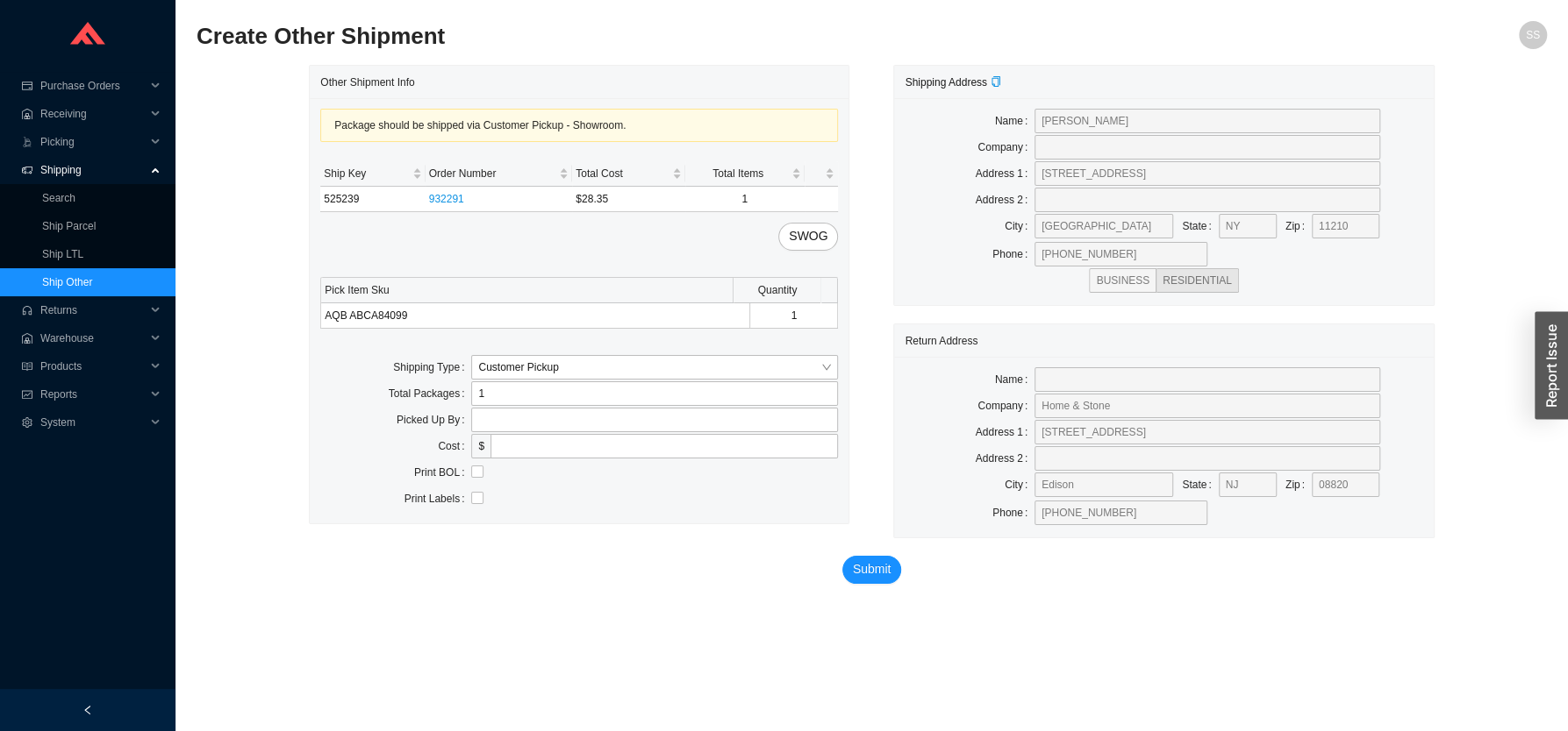
drag, startPoint x: 342, startPoint y: 445, endPoint x: 529, endPoint y: 433, distance: 187.4
click at [351, 442] on div "Cost" at bounding box center [395, 446] width 151 height 25
click at [531, 409] on div "Package should be shipped via Customer Pickup - Showroom. Ship Key Order Number…" at bounding box center [579, 311] width 539 height 425
type input "1"
click at [346, 463] on div "Print BOL" at bounding box center [395, 473] width 151 height 25
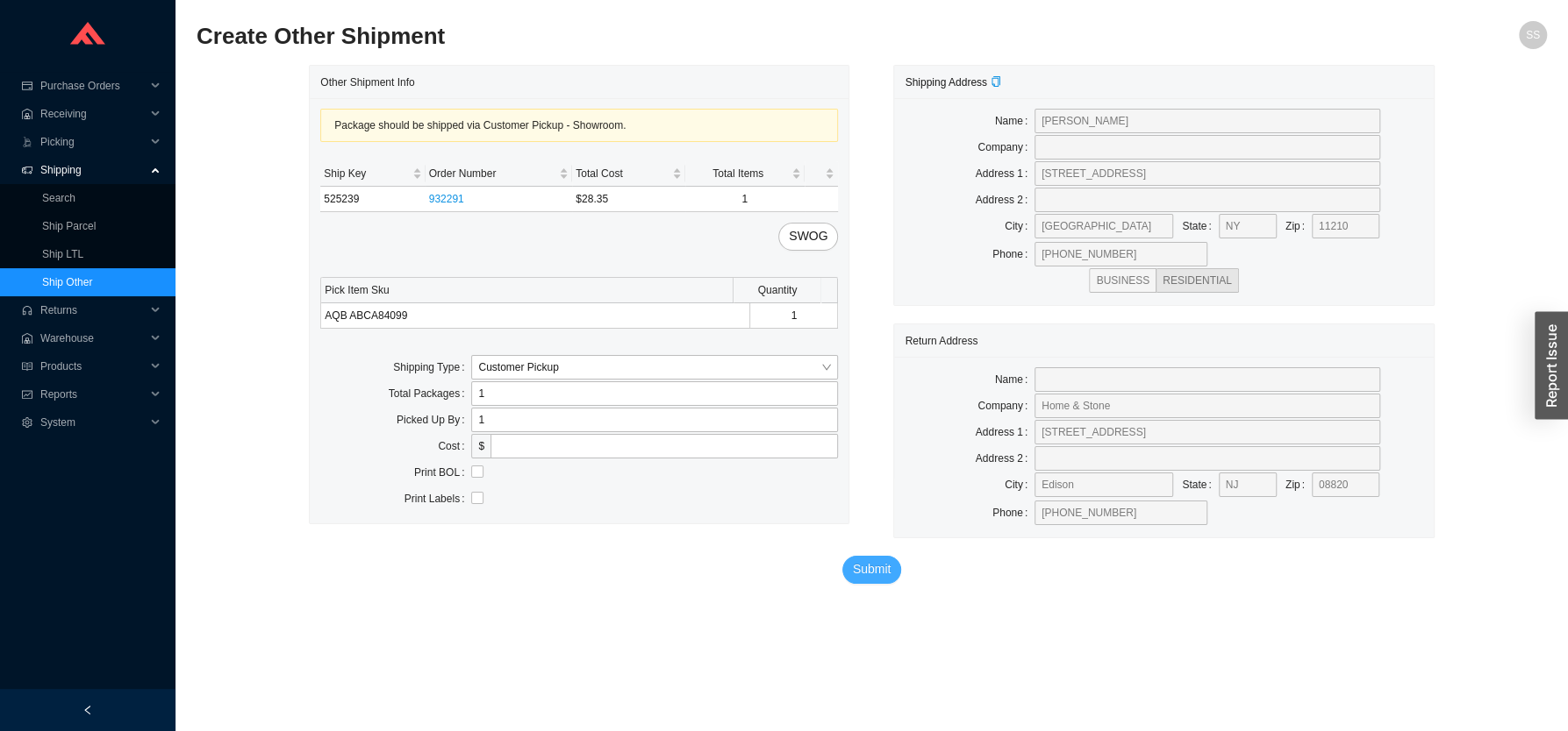
drag, startPoint x: 866, startPoint y: 578, endPoint x: 653, endPoint y: 538, distance: 216.7
click at [864, 577] on span "Submit" at bounding box center [871, 569] width 39 height 20
